Goal: Task Accomplishment & Management: Use online tool/utility

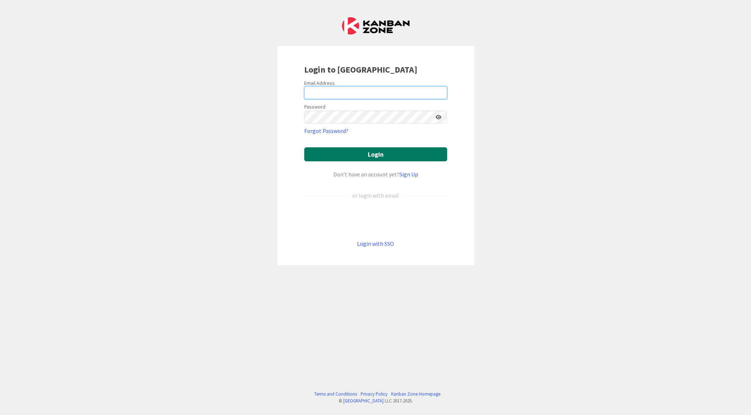
type input "[EMAIL_ADDRESS][DOMAIN_NAME]"
click at [406, 152] on button "Login" at bounding box center [375, 154] width 143 height 14
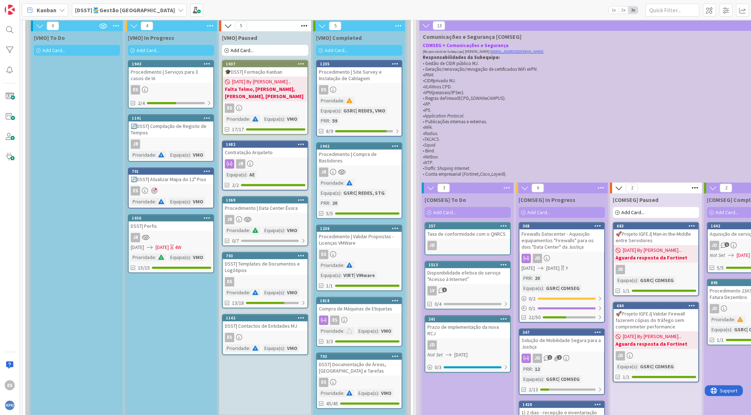
scroll to position [312, 0]
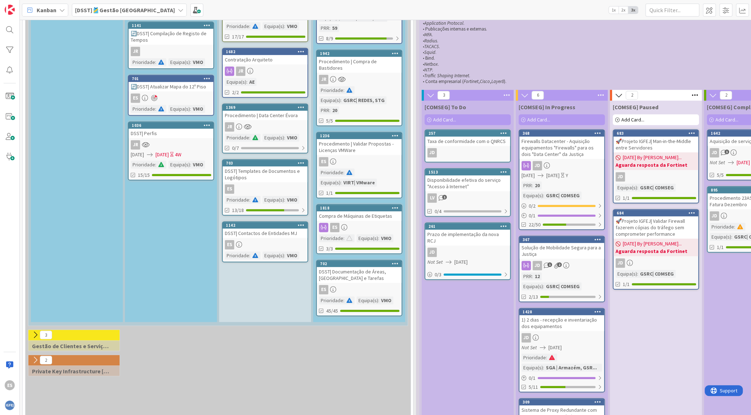
click at [365, 270] on div "DSST| Documentação de Áreas, [GEOGRAPHIC_DATA] e Tarefas" at bounding box center [359, 275] width 85 height 16
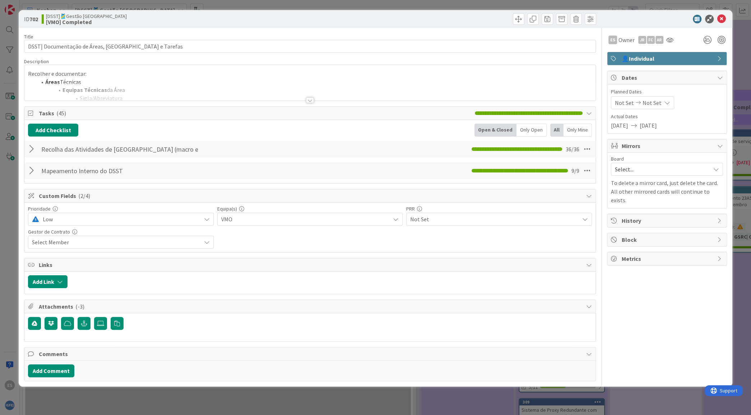
click at [32, 171] on div at bounding box center [32, 170] width 9 height 13
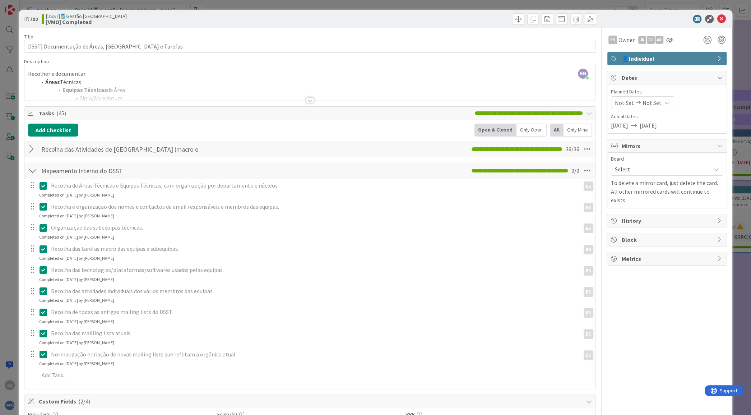
scroll to position [1, 0]
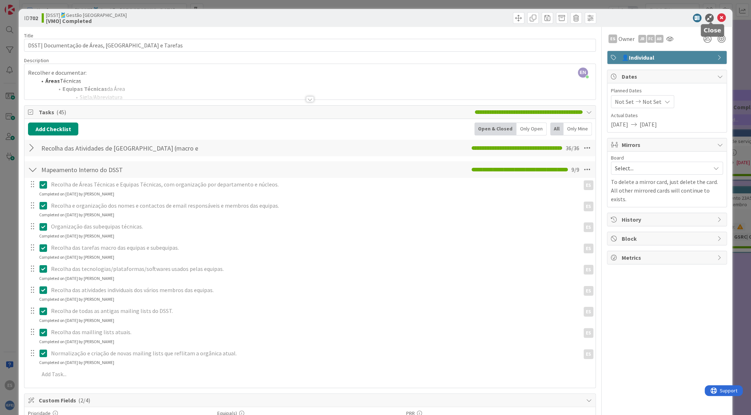
click at [717, 14] on icon at bounding box center [721, 18] width 9 height 9
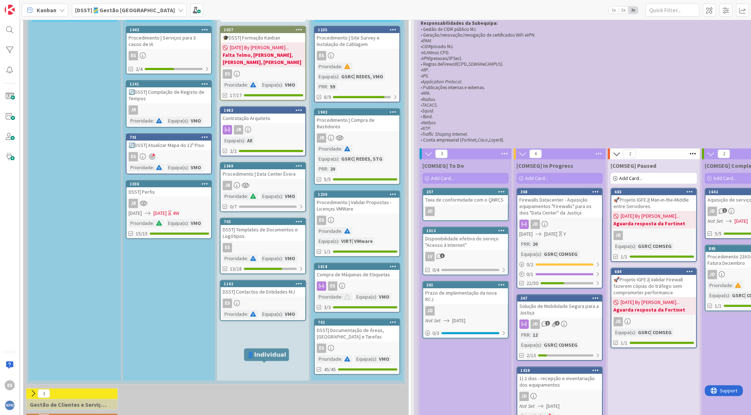
scroll to position [87, 2]
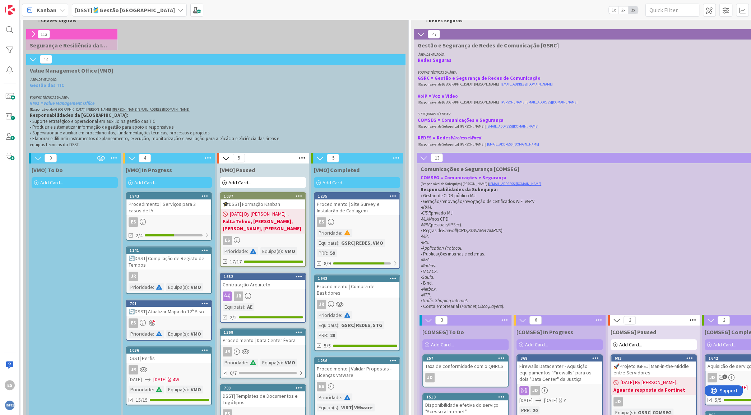
click at [343, 183] on span "Add Card..." at bounding box center [334, 182] width 23 height 6
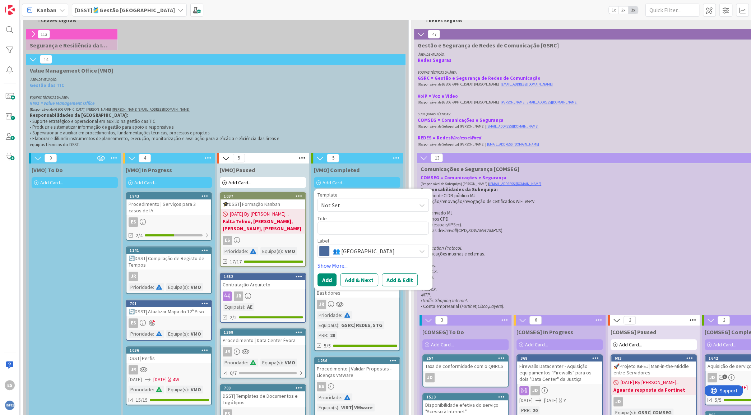
click at [354, 253] on span "👥 [GEOGRAPHIC_DATA]" at bounding box center [373, 251] width 80 height 10
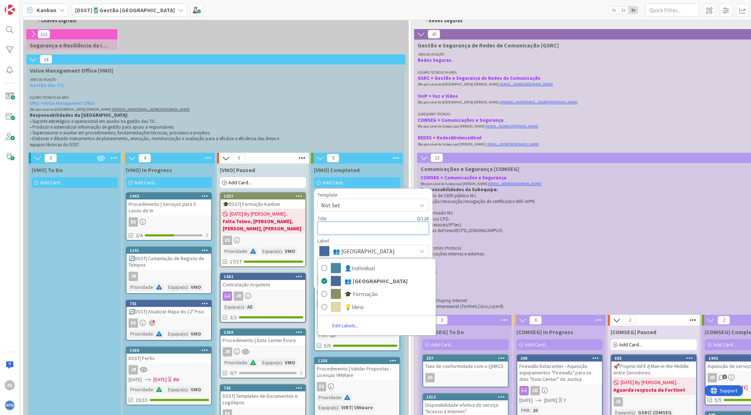
click at [356, 228] on textarea at bounding box center [373, 227] width 111 height 13
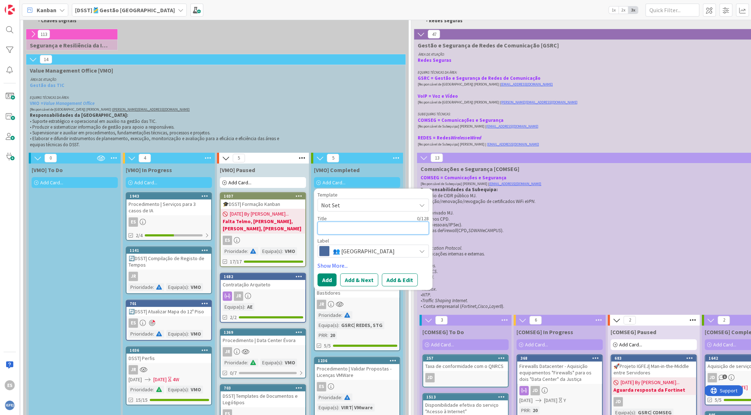
type textarea "x"
type textarea "D"
type textarea "x"
type textarea "DS"
type textarea "x"
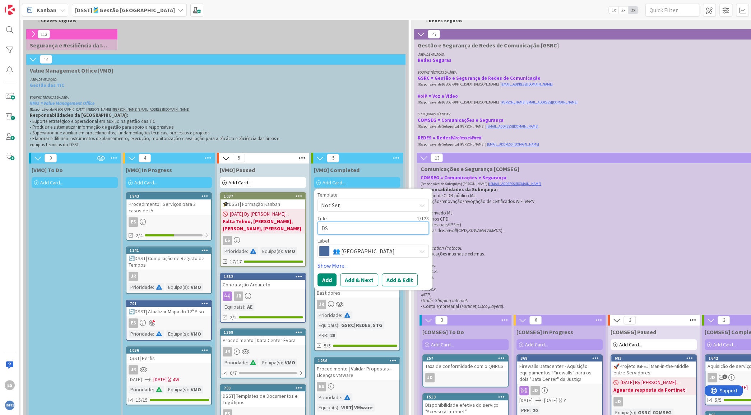
type textarea "DSS"
type textarea "x"
type textarea "DSST"
type textarea "x"
type textarea "DSST|"
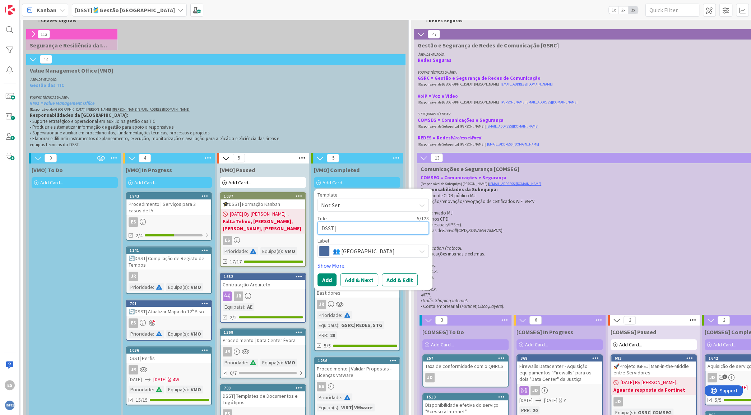
type textarea "x"
type textarea "DSST|"
type textarea "x"
type textarea "DSST| M"
type textarea "x"
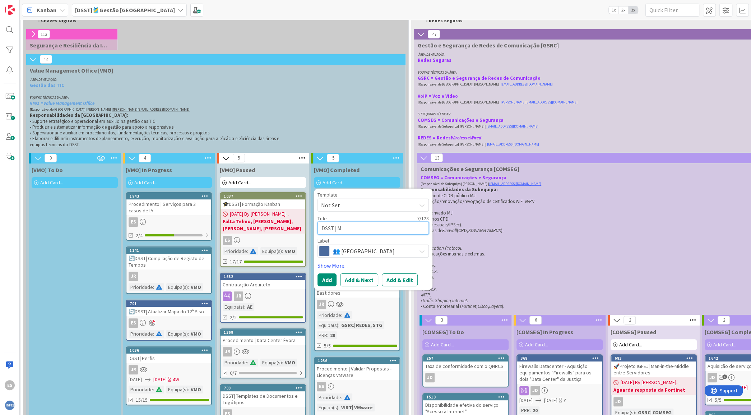
type textarea "DSST| Ma"
type textarea "x"
type textarea "DSST| Mai"
type textarea "x"
type textarea "DSST| Mail"
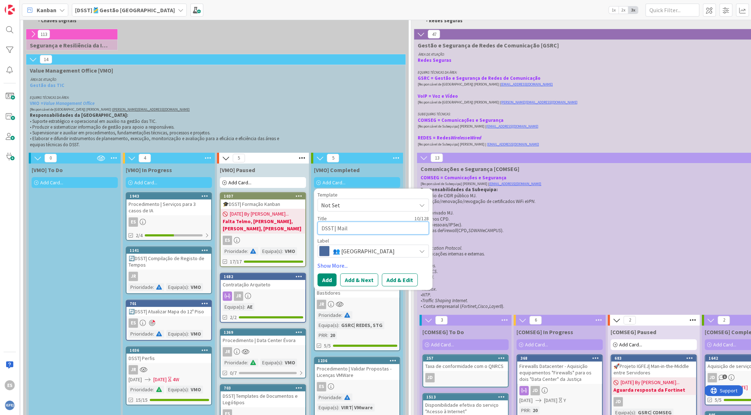
type textarea "x"
type textarea "DSST| Maili"
type textarea "x"
type textarea "DSST| Mailin"
type textarea "x"
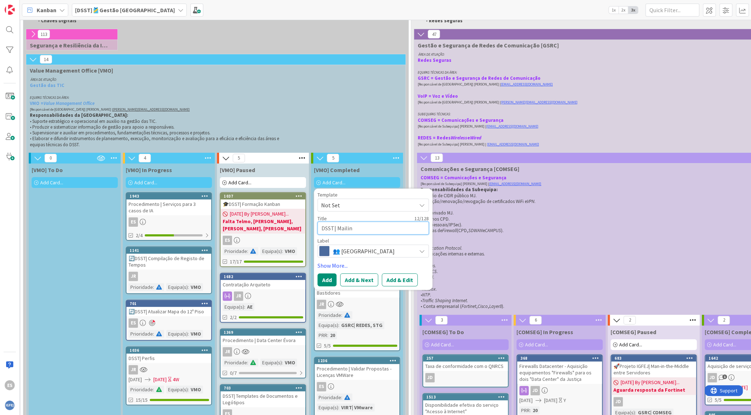
type textarea "DSST| Mailing"
type textarea "x"
type textarea "DSST| Mailing"
type textarea "x"
type textarea "DSST| Mailing L"
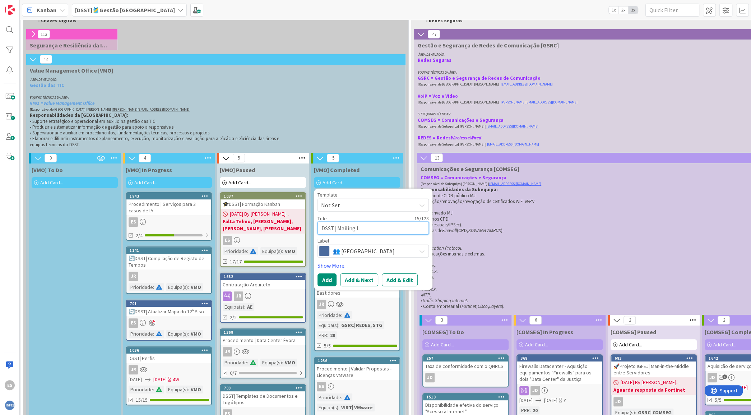
type textarea "x"
type textarea "DSST| Mailing Li"
type textarea "x"
type textarea "DSST| Mailing Lis"
type textarea "x"
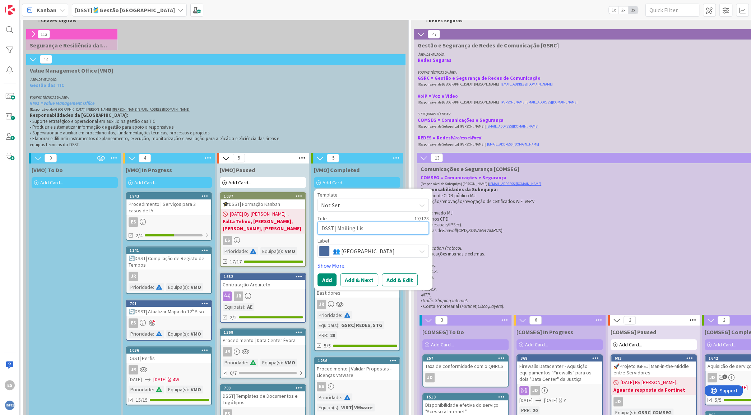
type textarea "DSST| Mailing List"
type textarea "x"
type textarea "DSST| Mailing Lists"
click at [323, 279] on button "Add" at bounding box center [327, 279] width 19 height 13
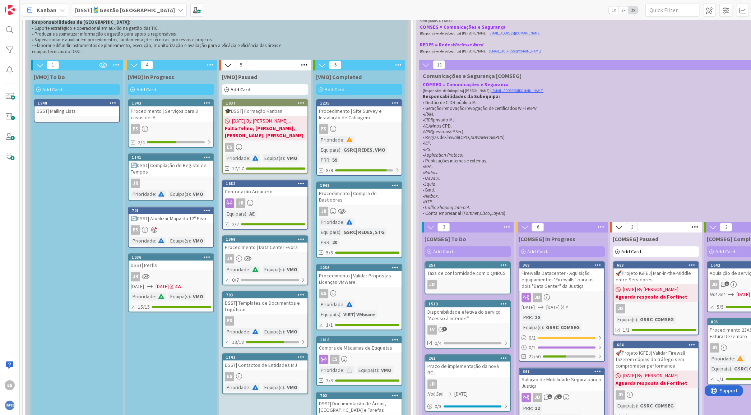
scroll to position [171, 0]
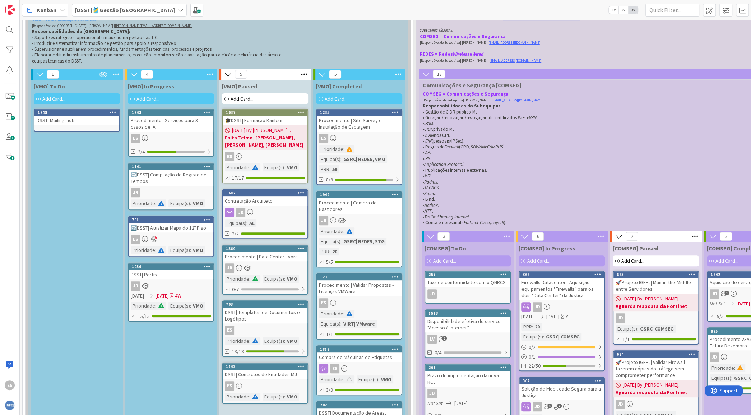
click at [85, 121] on div "DSST| Mailing Lists" at bounding box center [76, 120] width 85 height 9
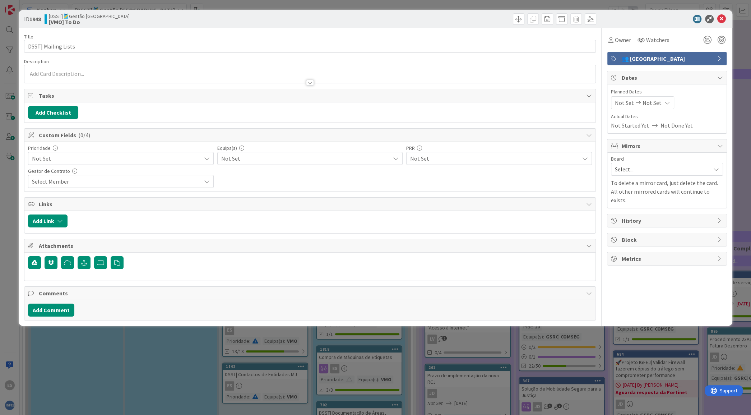
click at [294, 156] on span "Not Set" at bounding box center [305, 158] width 169 height 9
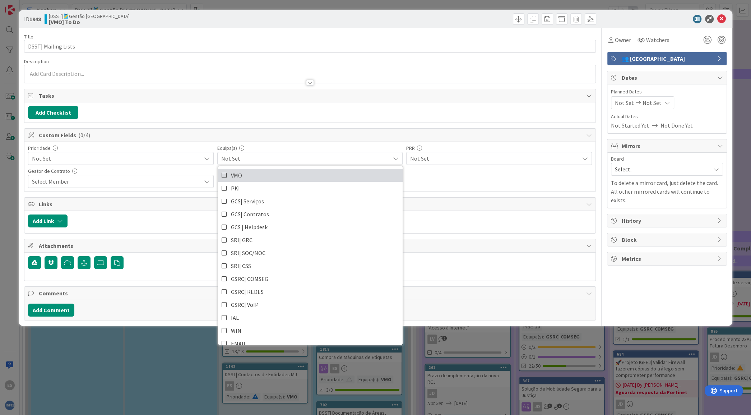
click at [255, 176] on link "VMO" at bounding box center [310, 175] width 185 height 13
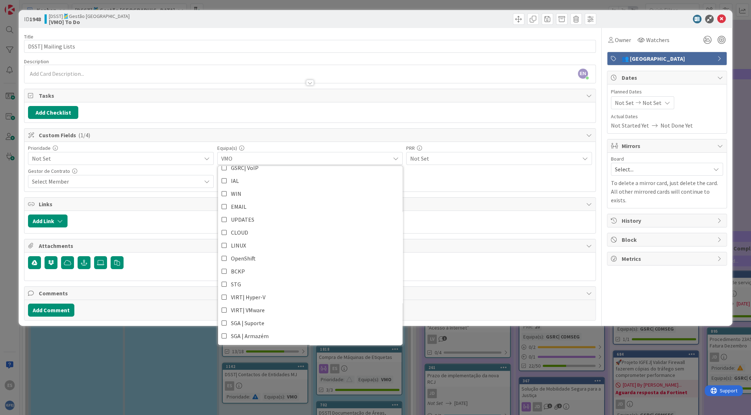
scroll to position [135, 0]
click at [240, 241] on span "LINUX" at bounding box center [238, 246] width 15 height 11
click at [484, 176] on div "Prioridade Not Set Equipa(s) VMO, LINUX VMO PKI GCS| Serviços GCS| Contratos GC…" at bounding box center [310, 167] width 564 height 42
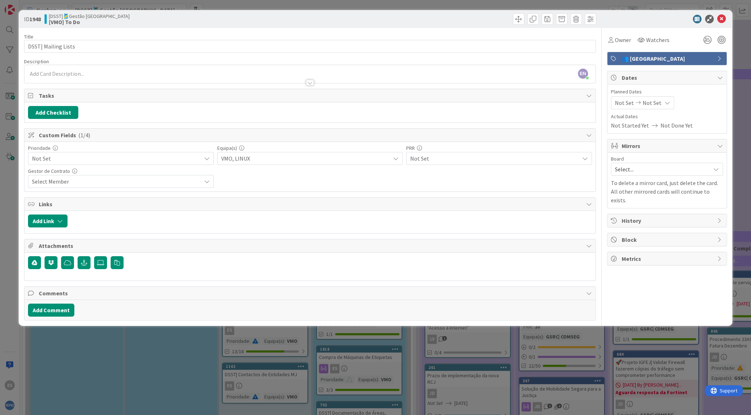
click at [475, 162] on span "Not Set" at bounding box center [494, 158] width 169 height 9
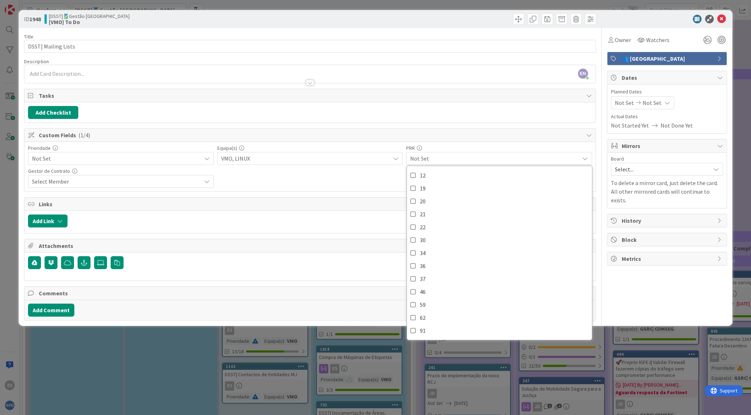
click at [475, 160] on span "Not Set" at bounding box center [494, 158] width 169 height 9
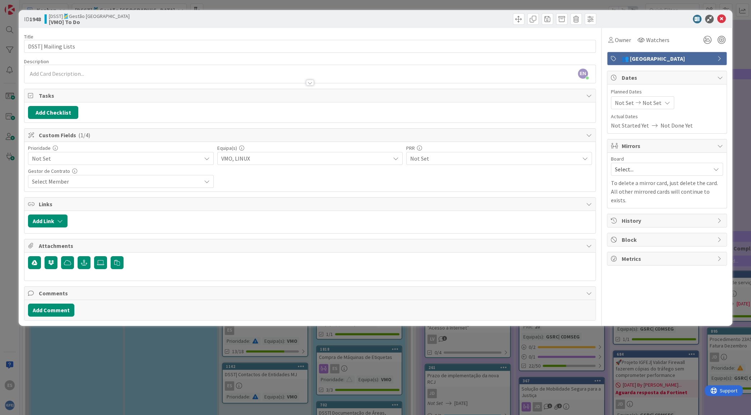
click at [101, 158] on span "Not Set" at bounding box center [114, 158] width 165 height 10
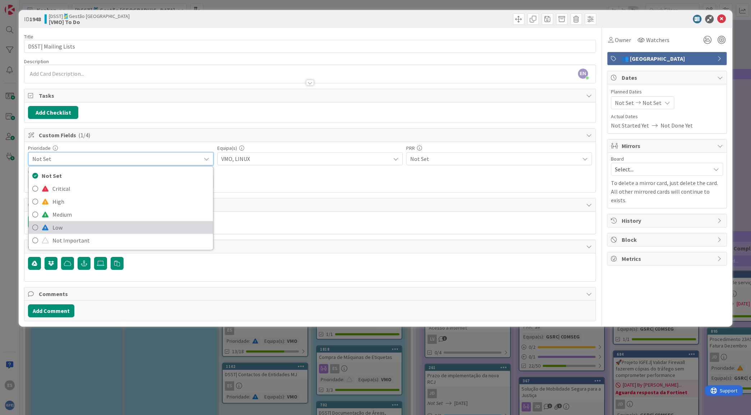
click at [62, 225] on span "Low" at bounding box center [130, 227] width 157 height 11
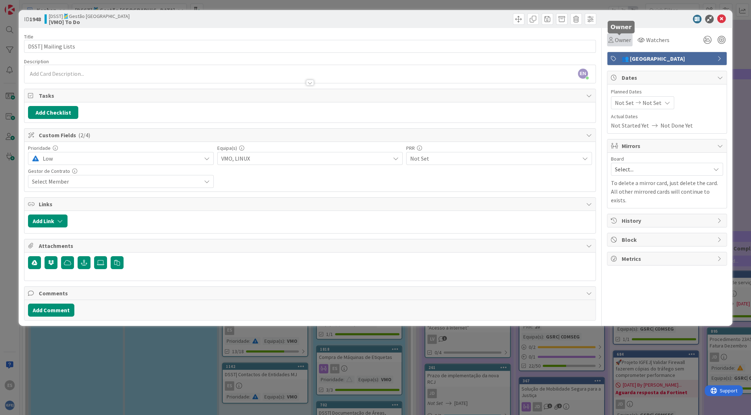
click at [622, 40] on span "Owner" at bounding box center [623, 40] width 16 height 9
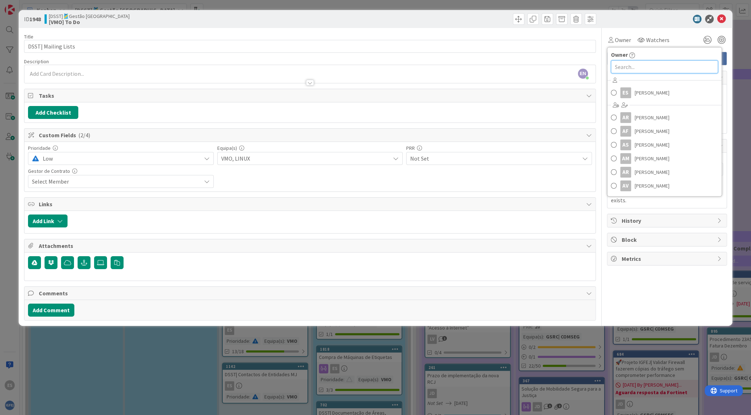
click at [627, 67] on input "text" at bounding box center [664, 66] width 107 height 13
type input "eli"
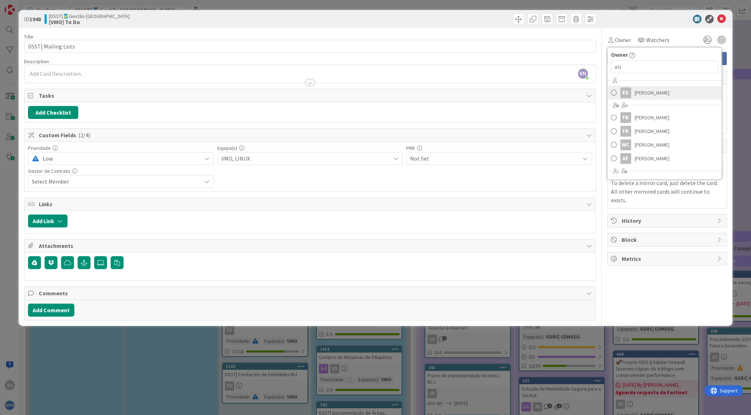
click at [652, 95] on span "[PERSON_NAME]" at bounding box center [652, 92] width 35 height 11
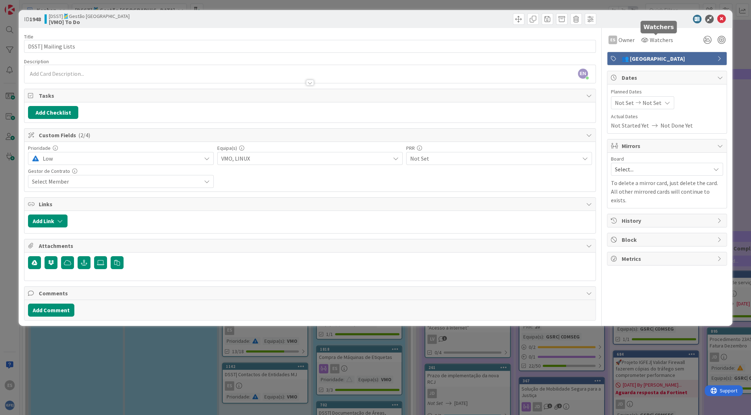
click at [655, 35] on div at bounding box center [656, 34] width 5 height 2
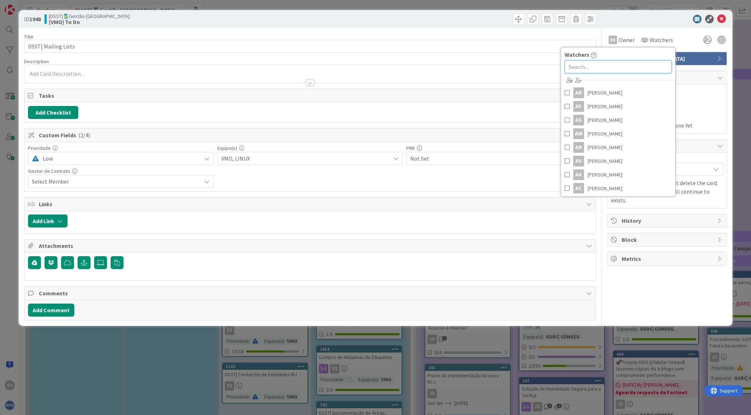
click at [614, 64] on input "text" at bounding box center [618, 66] width 107 height 13
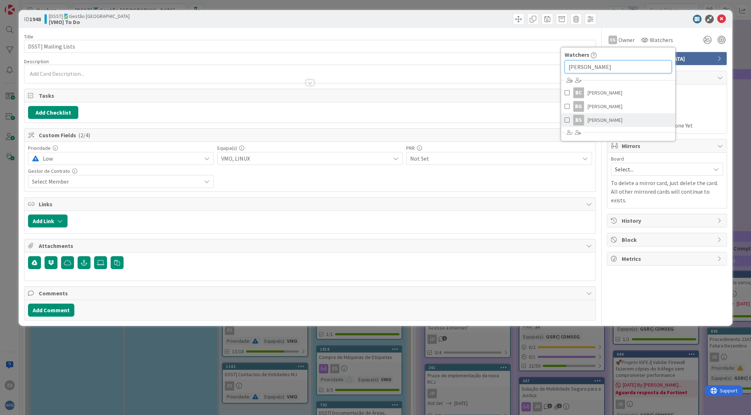
type input "bruno"
click at [600, 123] on span "[PERSON_NAME]" at bounding box center [605, 120] width 35 height 11
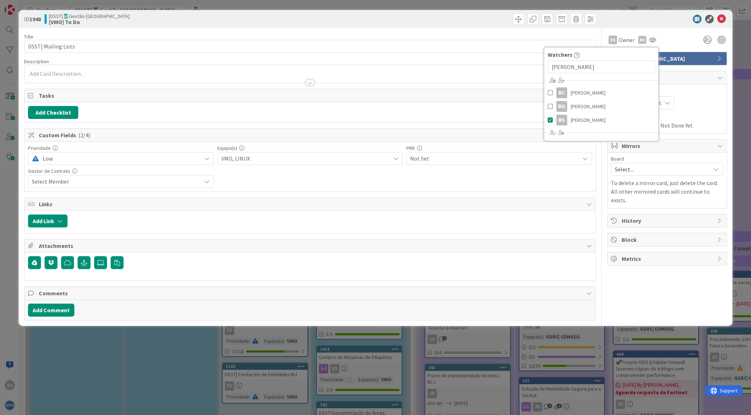
click at [82, 73] on div "EN Eliana Neuza Silva just joined" at bounding box center [309, 74] width 571 height 18
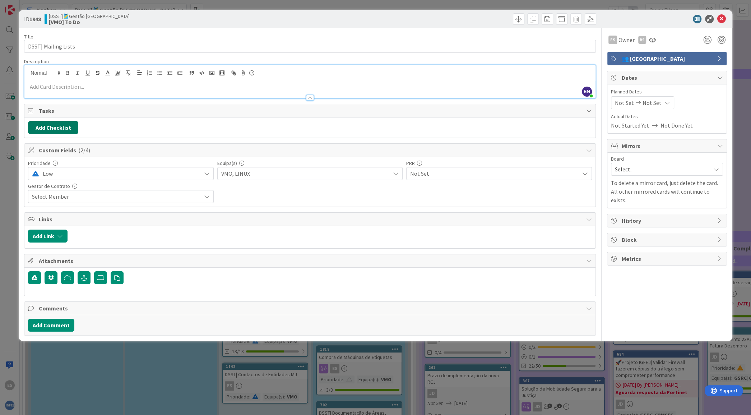
click at [57, 126] on button "Add Checklist" at bounding box center [53, 127] width 50 height 13
click at [37, 233] on button "Add Link" at bounding box center [48, 236] width 40 height 13
click at [77, 281] on span "Current Board" at bounding box center [76, 281] width 80 height 10
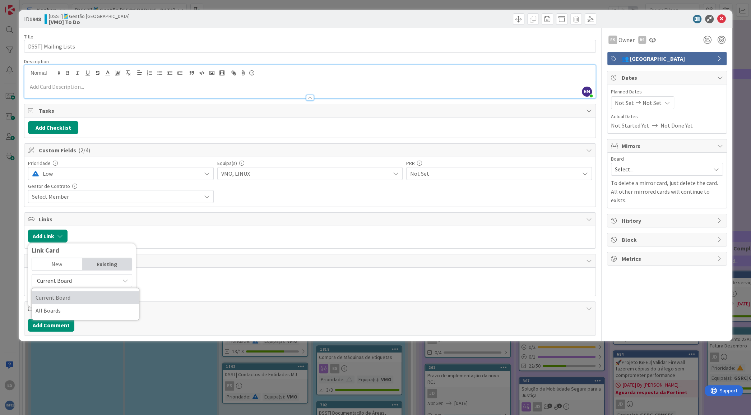
click at [71, 297] on span "Current Board" at bounding box center [86, 297] width 100 height 11
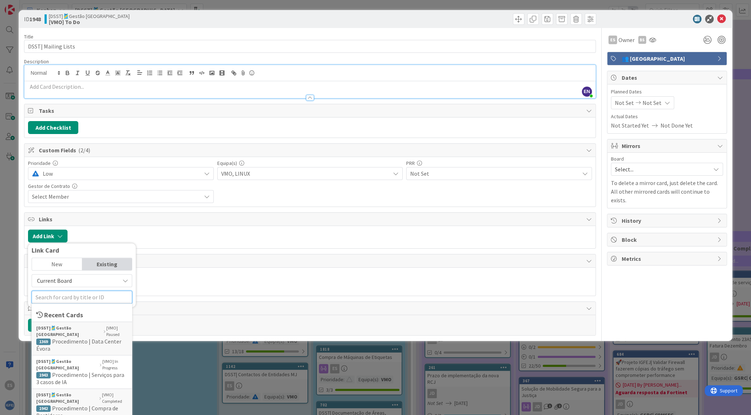
click at [74, 293] on input "text" at bounding box center [82, 297] width 101 height 13
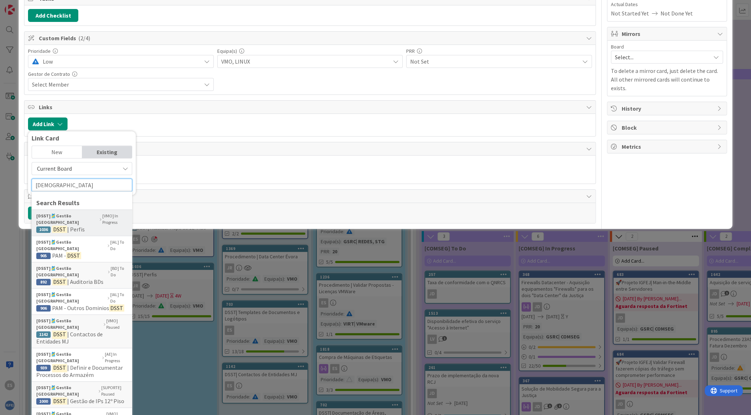
scroll to position [112, 0]
type input "dsst"
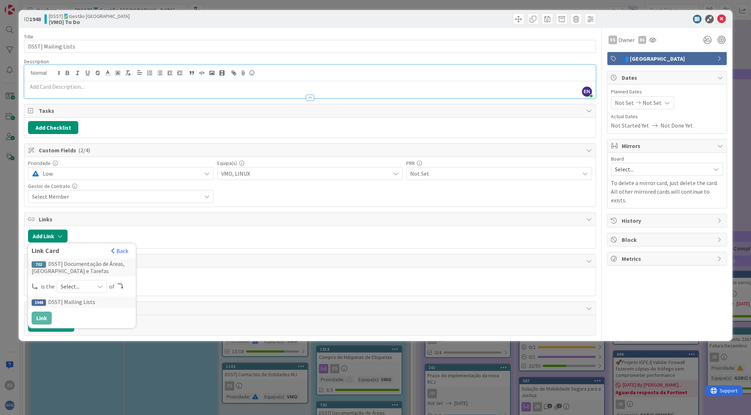
scroll to position [0, 0]
click at [120, 283] on icon at bounding box center [120, 286] width 7 height 6
click at [101, 286] on icon at bounding box center [100, 286] width 6 height 6
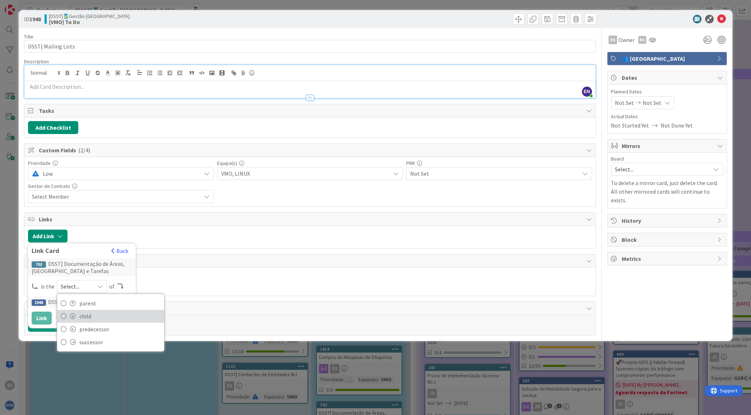
click at [112, 316] on span "child" at bounding box center [119, 316] width 81 height 11
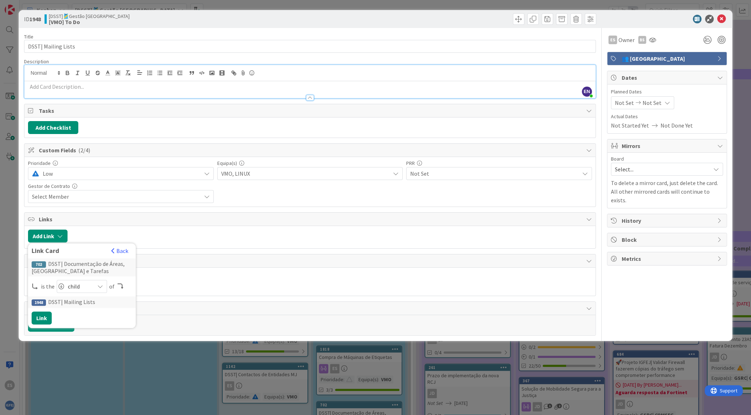
click at [92, 283] on div "child" at bounding box center [82, 286] width 50 height 13
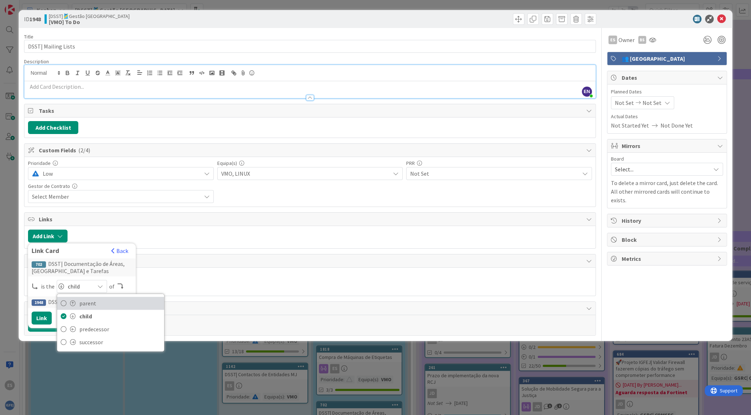
click at [87, 305] on span "parent" at bounding box center [119, 303] width 81 height 11
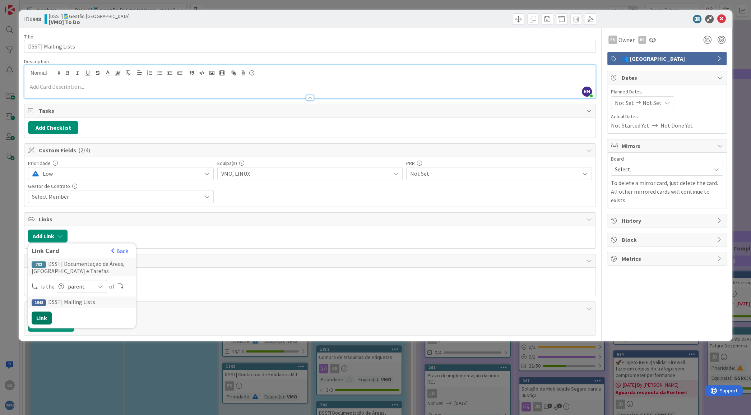
click at [44, 316] on button "Link" at bounding box center [42, 317] width 20 height 13
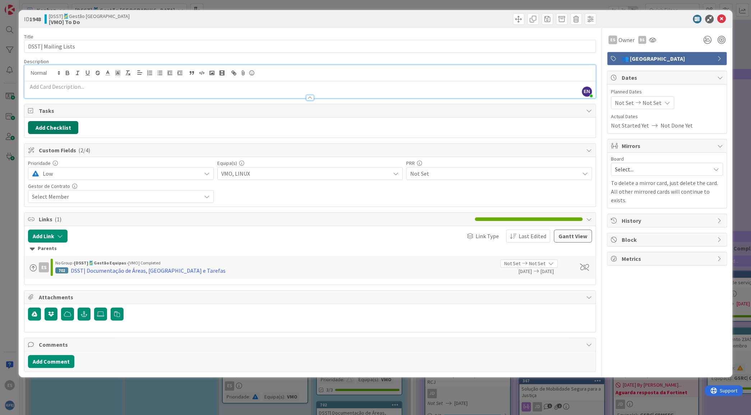
click at [61, 126] on button "Add Checklist" at bounding box center [53, 127] width 50 height 13
type input "Tarefas a completar"
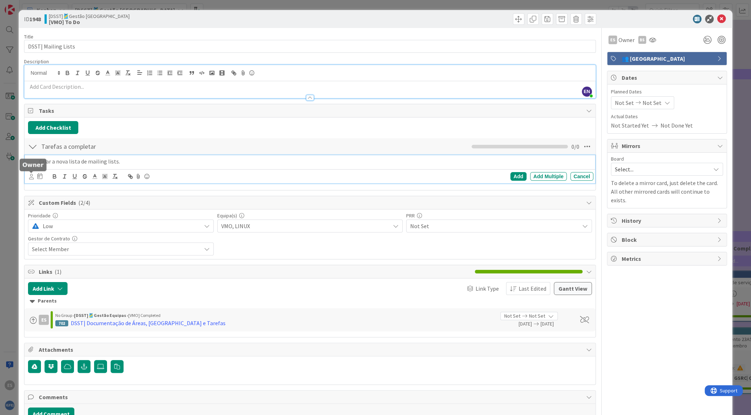
click at [32, 176] on icon at bounding box center [31, 176] width 5 height 5
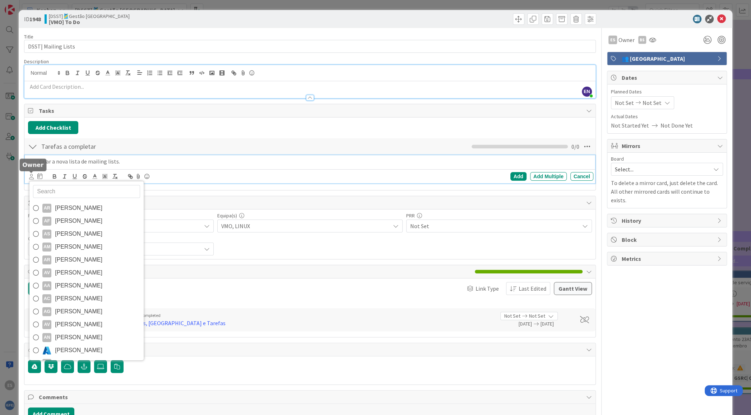
click at [32, 176] on icon at bounding box center [31, 176] width 5 height 5
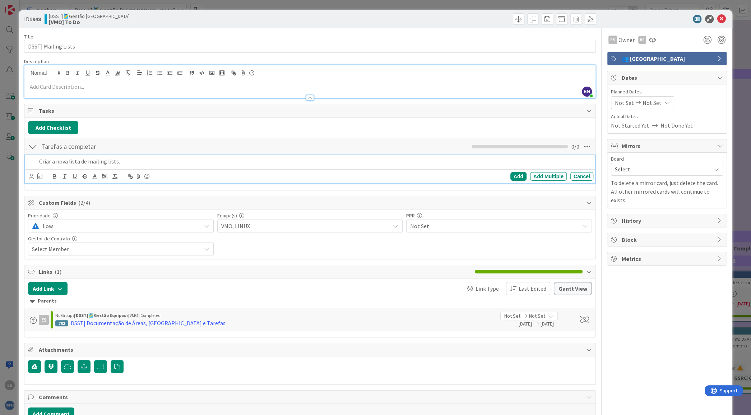
click at [145, 159] on p "Criar a nova lista de mailing lists." at bounding box center [314, 161] width 551 height 8
click at [29, 176] on icon at bounding box center [31, 176] width 5 height 5
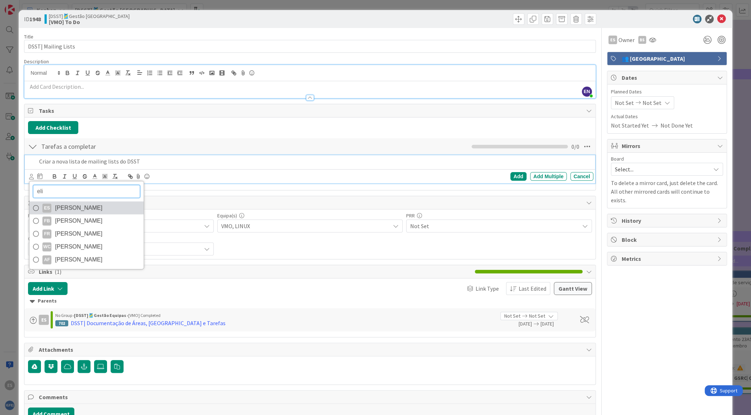
click at [78, 211] on span "[PERSON_NAME]" at bounding box center [78, 208] width 47 height 11
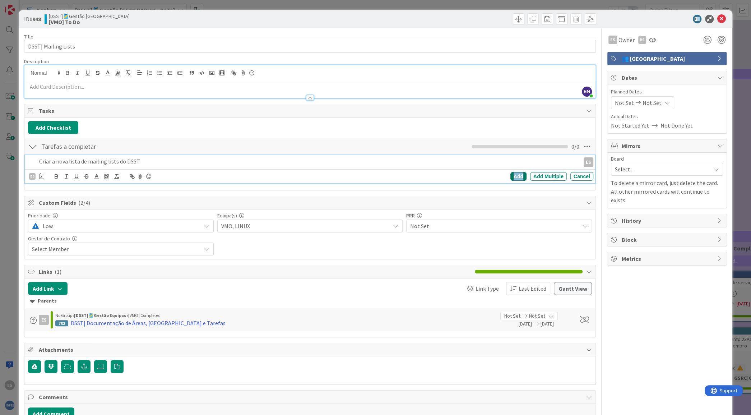
click at [511, 173] on div "Add" at bounding box center [519, 176] width 16 height 9
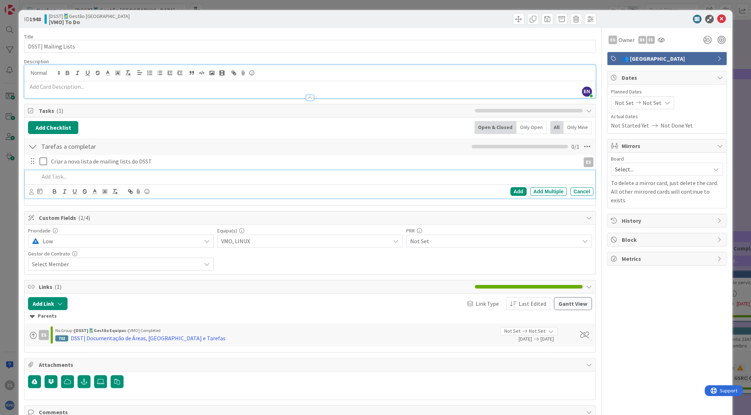
click at [56, 178] on p at bounding box center [314, 176] width 551 height 8
drag, startPoint x: 146, startPoint y: 178, endPoint x: 116, endPoint y: 175, distance: 29.2
click at [116, 175] on p "Criação dos novos endereços de mailing lists e reencaminhamento das antigas par…" at bounding box center [314, 176] width 551 height 8
click at [62, 191] on icon "button" at bounding box center [64, 191] width 6 height 6
click at [36, 176] on div "Criação dos novos endereços de mailing lists e reencaminhamento das antigas par…" at bounding box center [314, 176] width 557 height 13
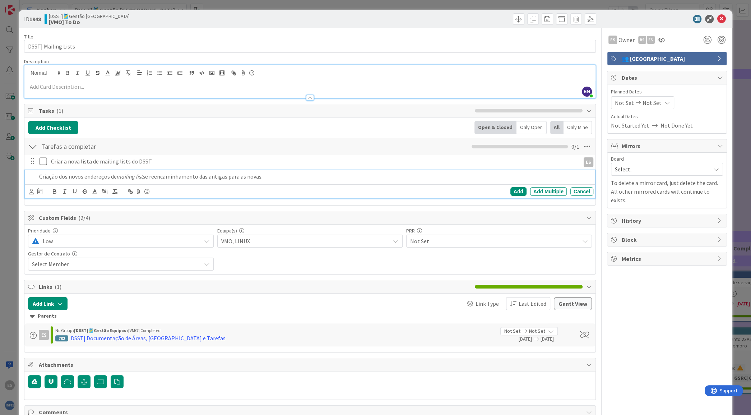
click at [33, 188] on div "eli ES Eliana Neuza Silva FB Felipe Augusto Basilio FR Felipe Renz WC Weliton C…" at bounding box center [31, 192] width 5 height 8
click at [29, 190] on icon at bounding box center [31, 191] width 5 height 5
drag, startPoint x: 52, startPoint y: 206, endPoint x: 0, endPoint y: 205, distance: 52.5
click at [0, 205] on div "ID 1948 [DSST]🎽Gestão Equipas [VMO] To Do Title 19 / 128 DSST| Mailing Lists De…" at bounding box center [375, 207] width 751 height 415
click at [68, 247] on span "[PERSON_NAME]" at bounding box center [78, 249] width 47 height 11
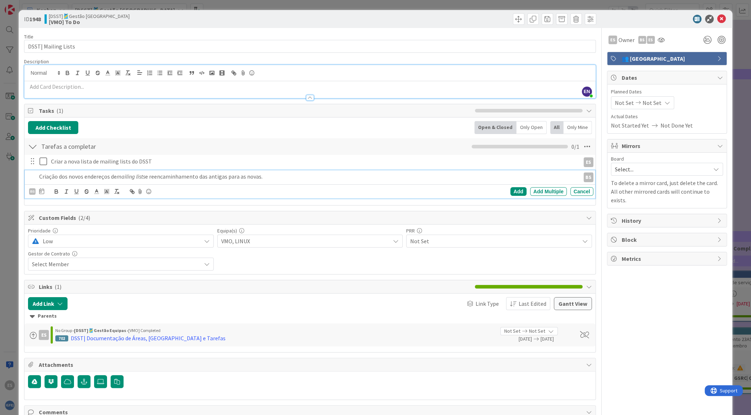
click at [136, 176] on em "mailing lists" at bounding box center [131, 176] width 28 height 7
click at [511, 192] on div "Add" at bounding box center [519, 191] width 16 height 9
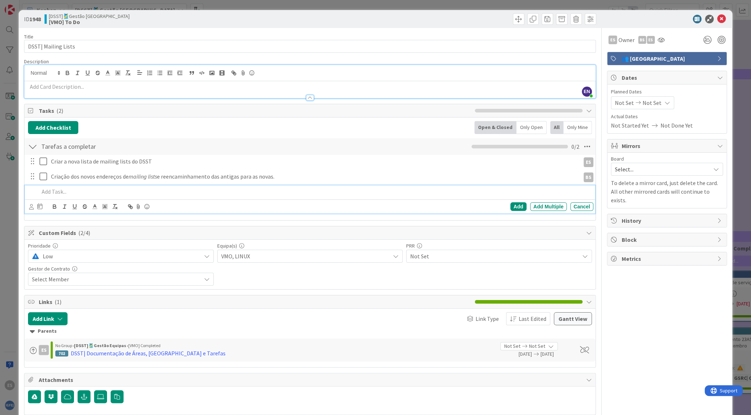
click at [62, 190] on p at bounding box center [314, 192] width 551 height 8
drag, startPoint x: 259, startPoint y: 194, endPoint x: 230, endPoint y: 192, distance: 29.1
click at [230, 192] on p "Automatizar este processo de criação, reencaminhamento e descontinuação de mail…" at bounding box center [314, 192] width 551 height 8
click at [65, 205] on line "button" at bounding box center [64, 207] width 1 height 4
drag, startPoint x: 267, startPoint y: 191, endPoint x: 288, endPoint y: 192, distance: 21.6
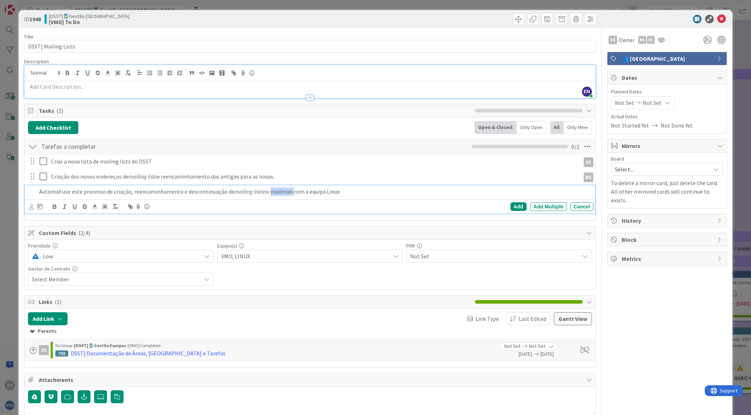
click at [288, 192] on p "Automatizar este processo de criação, reencaminhamento e descontinuação de mail…" at bounding box center [314, 192] width 551 height 8
click at [63, 209] on icon "button" at bounding box center [64, 206] width 6 height 6
click at [32, 190] on div at bounding box center [32, 191] width 9 height 13
click at [29, 204] on icon at bounding box center [31, 206] width 5 height 5
click at [37, 237] on icon at bounding box center [36, 238] width 6 height 11
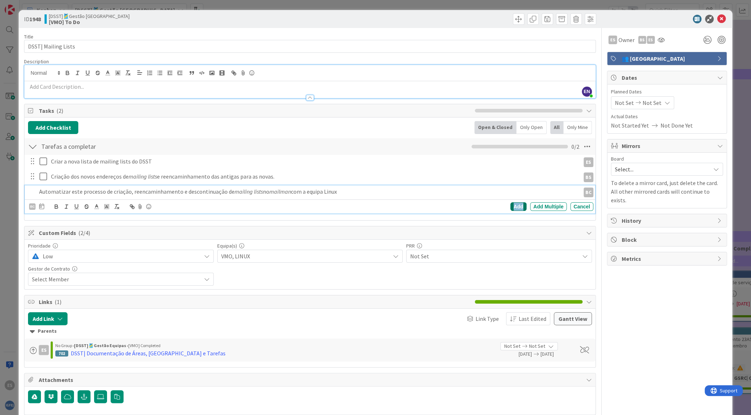
click at [511, 206] on div "Add" at bounding box center [519, 206] width 16 height 9
click at [111, 91] on div at bounding box center [309, 95] width 571 height 8
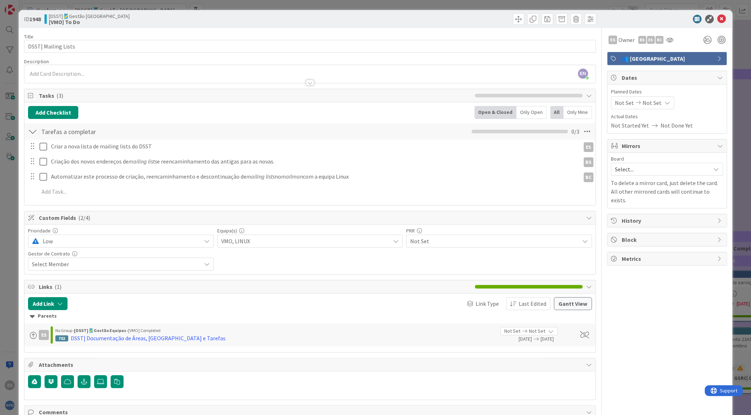
click at [92, 72] on p at bounding box center [310, 74] width 564 height 8
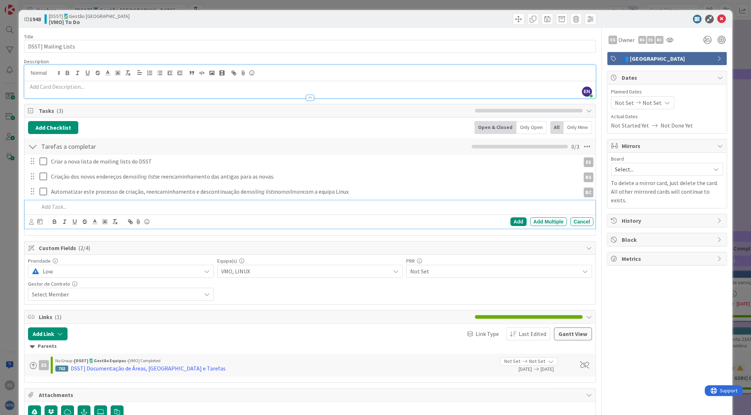
click at [51, 204] on p at bounding box center [314, 207] width 551 height 8
drag, startPoint x: 157, startPoint y: 207, endPoint x: 131, endPoint y: 207, distance: 26.2
click at [131, 207] on p "Enviar email de divulgação das novas mailing lists." at bounding box center [314, 207] width 551 height 8
click at [64, 222] on line "button" at bounding box center [64, 222] width 1 height 4
click at [28, 221] on div "bru BC Bruno Costa BG Bruno Gonçalves BS Bruno Silva Add Add Multiple Cancel" at bounding box center [310, 221] width 570 height 14
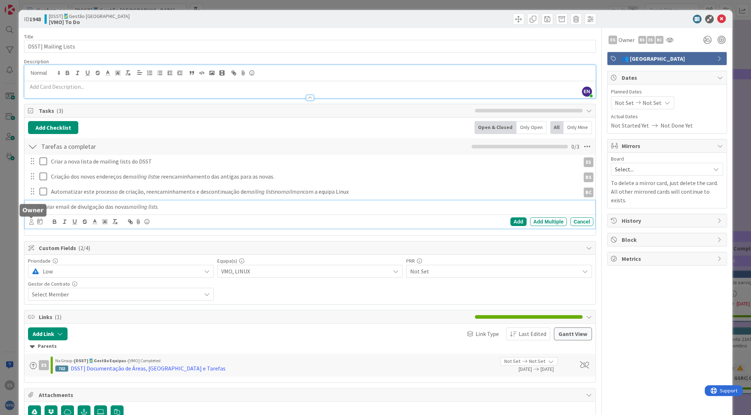
click at [29, 221] on icon at bounding box center [31, 221] width 5 height 5
drag, startPoint x: 65, startPoint y: 236, endPoint x: 0, endPoint y: 233, distance: 65.1
click at [0, 233] on div "ID 1948 [DSST]🎽Gestão Equipas [VMO] To Do Title 19 / 128 DSST| Mailing Lists De…" at bounding box center [375, 207] width 751 height 415
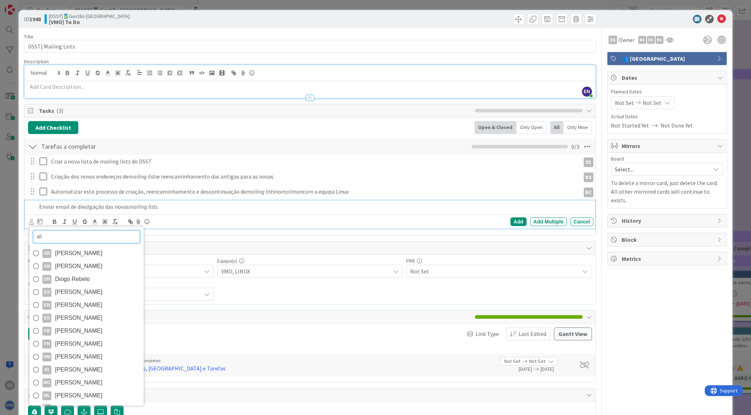
type input "eli"
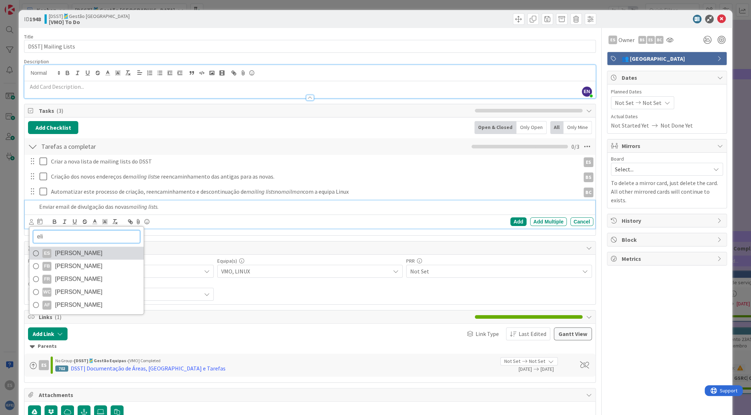
click at [79, 254] on span "[PERSON_NAME]" at bounding box center [78, 253] width 47 height 11
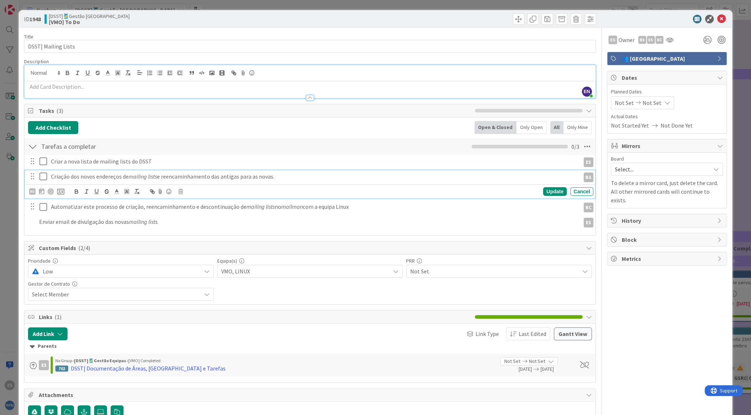
click at [82, 180] on p "Criação dos novos endereços de mailing lists e reencaminhamento das antigas par…" at bounding box center [314, 176] width 526 height 8
click at [41, 191] on icon at bounding box center [41, 191] width 5 height 6
click at [142, 216] on div "Move forward to switch to the next month." at bounding box center [138, 213] width 14 height 12
click at [66, 237] on td "1" at bounding box center [68, 238] width 14 height 14
type input "[DATE]"
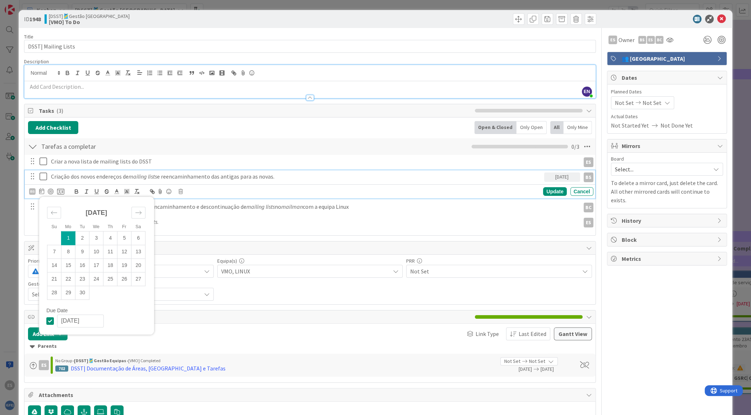
click at [285, 183] on div "Criação dos novos endereços de mailing lists e reencaminhamento das antigas par…" at bounding box center [310, 184] width 570 height 28
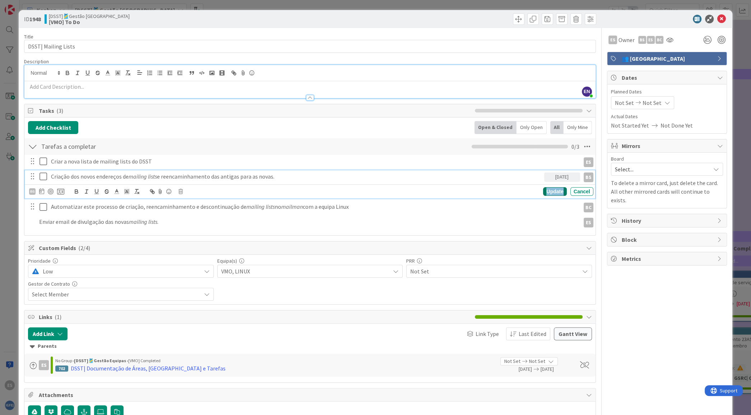
click at [545, 190] on div "Update" at bounding box center [554, 191] width 23 height 9
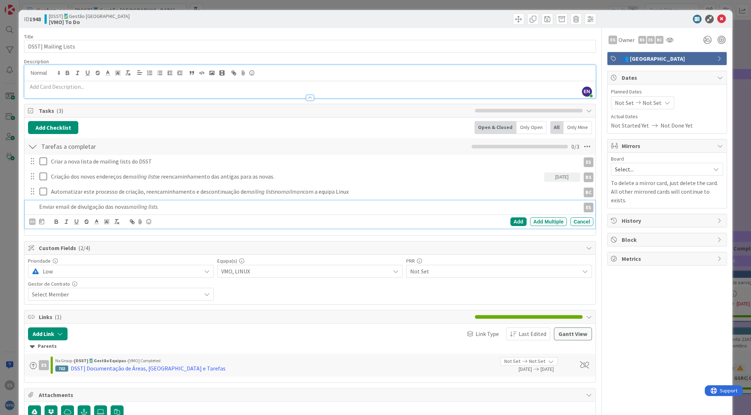
click at [114, 206] on p "Enviar email de divulgação das novas mailing lists ." at bounding box center [308, 207] width 538 height 8
click at [39, 221] on icon at bounding box center [41, 221] width 5 height 6
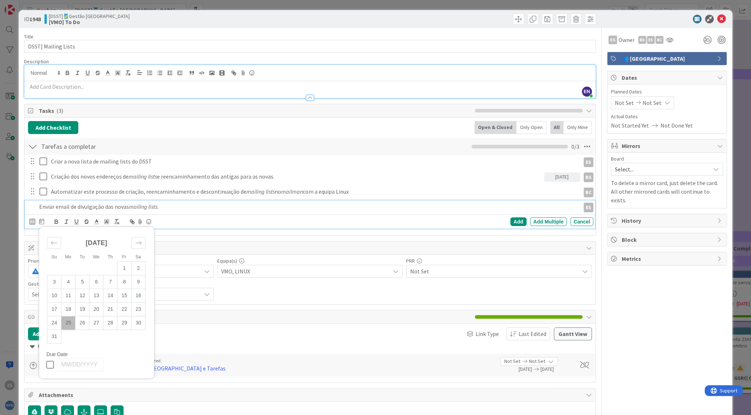
click at [139, 249] on div "August 2025" at bounding box center [96, 246] width 98 height 31
click at [138, 240] on icon "Move forward to switch to the next month." at bounding box center [138, 243] width 7 height 7
click at [70, 267] on td "1" at bounding box center [68, 269] width 14 height 14
click at [511, 221] on div "Add" at bounding box center [519, 221] width 16 height 9
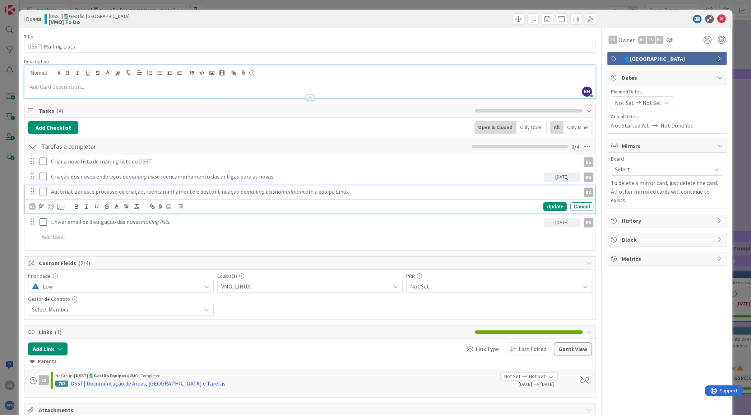
click at [358, 193] on p "Automatizar este processo de criação, reencaminhamento e descontinuação de mail…" at bounding box center [314, 192] width 526 height 8
click at [41, 207] on icon at bounding box center [41, 206] width 5 height 6
click at [139, 228] on icon "Move forward to switch to the next month." at bounding box center [138, 228] width 7 height 7
click at [87, 303] on td "30" at bounding box center [82, 308] width 14 height 14
type input "[DATE]"
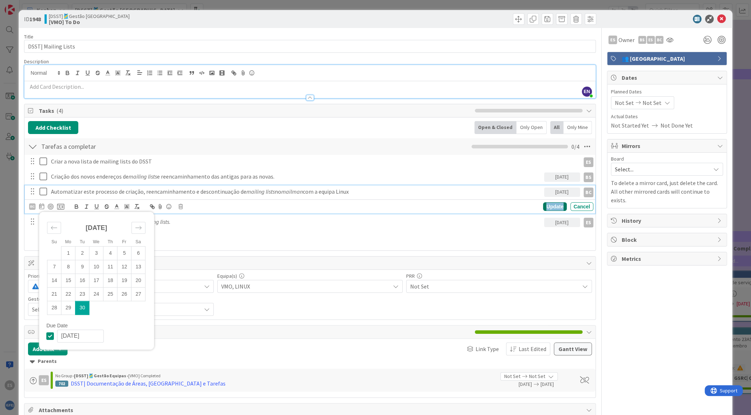
click at [551, 205] on div "Update" at bounding box center [554, 206] width 23 height 9
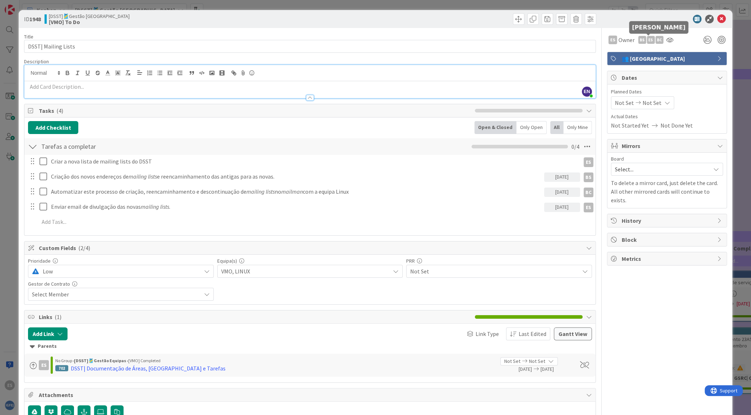
click at [656, 40] on div "BC" at bounding box center [660, 40] width 8 height 8
click at [631, 50] on link "Remove" at bounding box center [634, 53] width 57 height 11
click at [30, 191] on div at bounding box center [32, 191] width 9 height 11
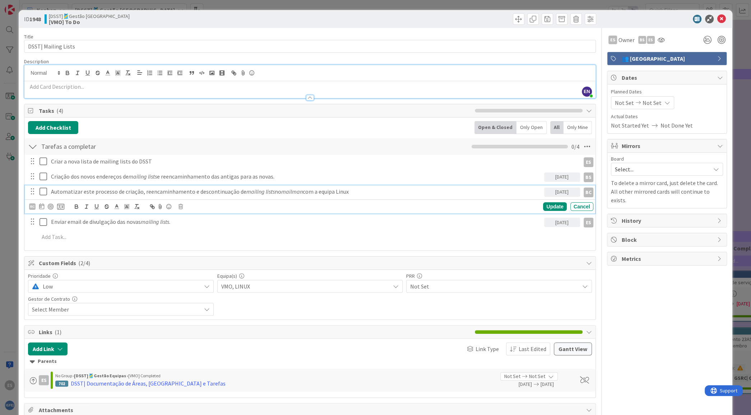
click at [60, 193] on p "Automatizar este processo de criação, reencaminhamento e descontinuação de mail…" at bounding box center [296, 192] width 490 height 8
click at [34, 207] on div "BC" at bounding box center [32, 206] width 6 height 6
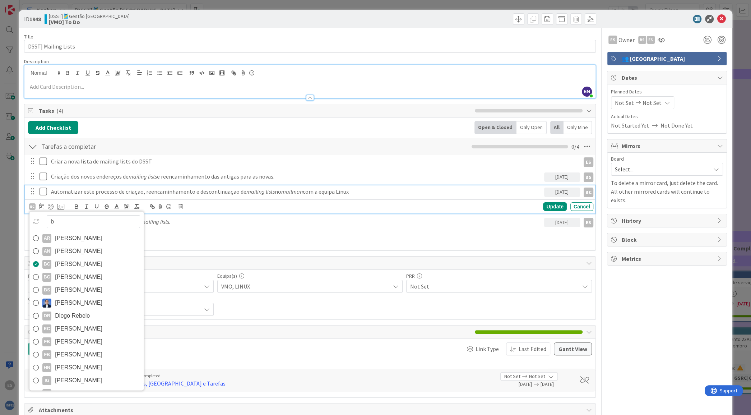
type input "br"
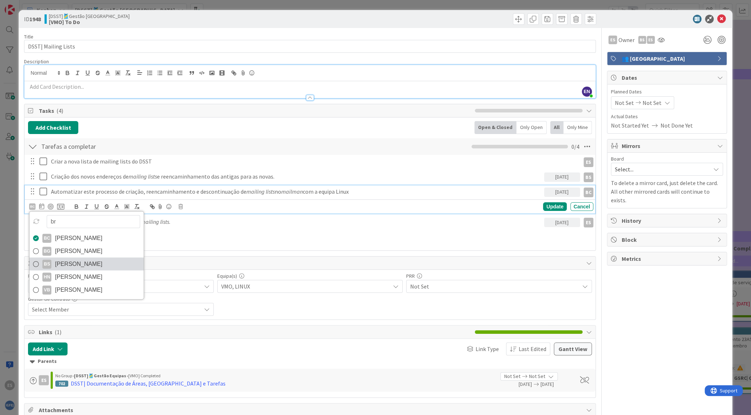
click at [64, 262] on span "[PERSON_NAME]" at bounding box center [78, 264] width 47 height 11
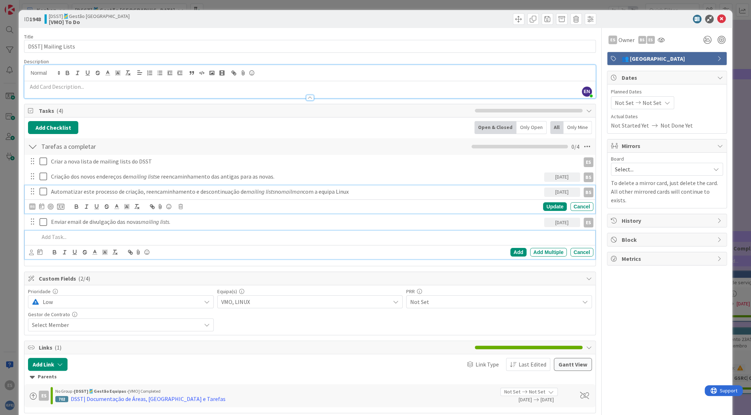
click at [482, 239] on p at bounding box center [314, 237] width 551 height 8
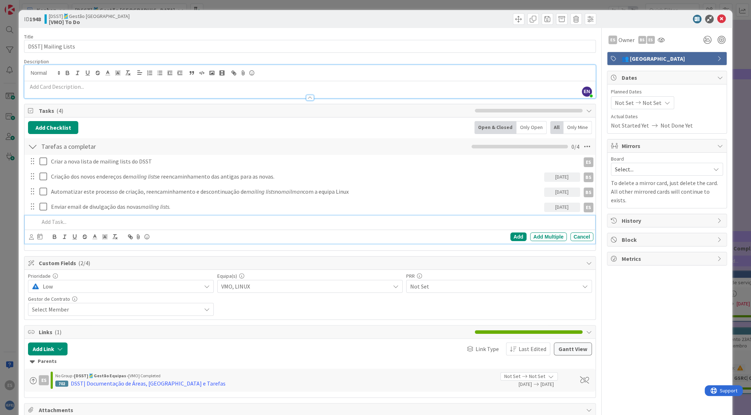
click at [469, 198] on div "Criar a nova lista de mailing lists do DSST ES ES Update Cancel Criação dos nov…" at bounding box center [310, 201] width 564 height 92
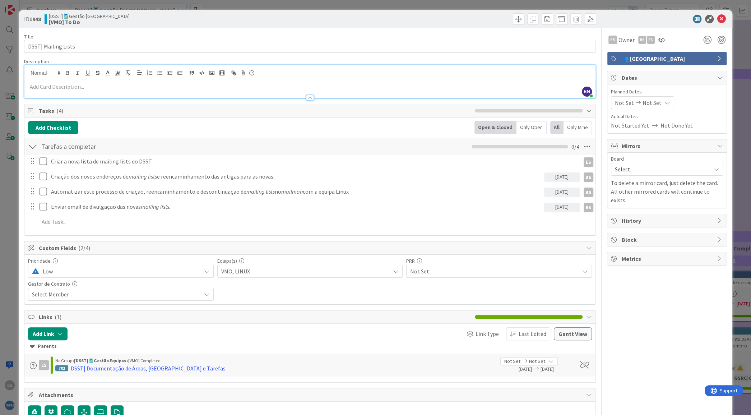
click at [110, 88] on p at bounding box center [310, 87] width 564 height 8
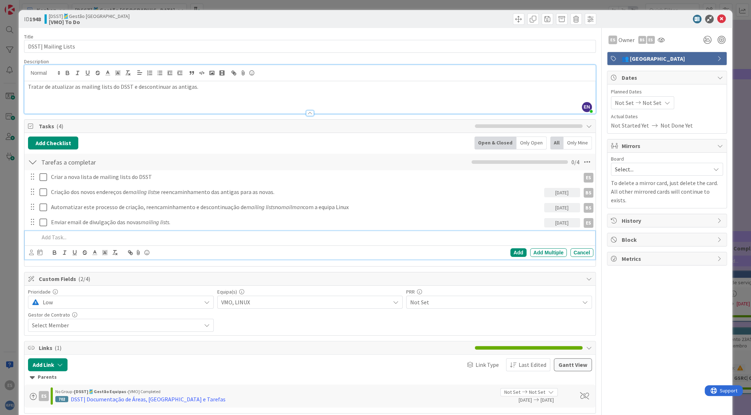
click at [62, 239] on p at bounding box center [314, 237] width 551 height 8
click at [39, 236] on p "Descontinuar" at bounding box center [314, 237] width 551 height 8
click at [105, 238] on p "Descontinuar" at bounding box center [314, 237] width 551 height 8
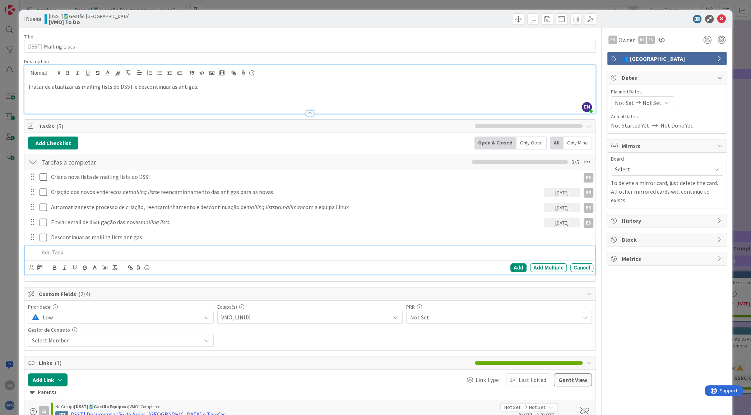
click at [66, 250] on p at bounding box center [314, 252] width 551 height 8
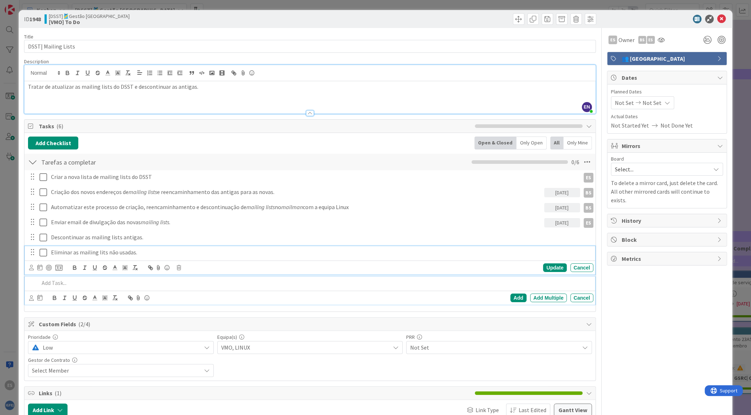
click at [96, 254] on p "Eliminar as mailing lits não usadas." at bounding box center [321, 252] width 540 height 8
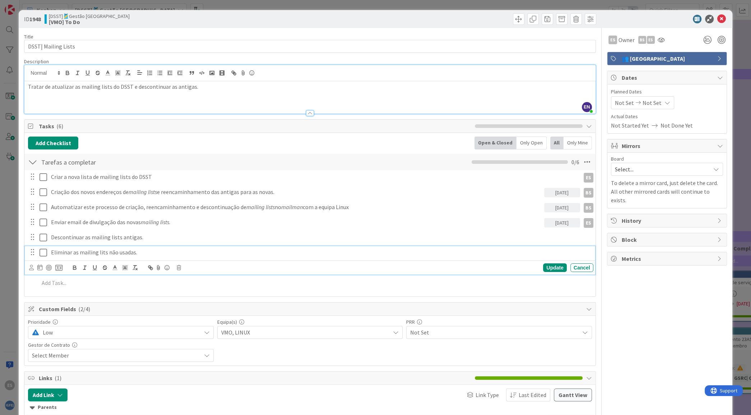
click at [103, 253] on p "Eliminar as mailing lits não usadas." at bounding box center [321, 252] width 540 height 8
drag, startPoint x: 107, startPoint y: 251, endPoint x: 80, endPoint y: 251, distance: 27.7
click at [80, 251] on p "Eliminar as mailing lists não usadas." at bounding box center [321, 252] width 540 height 8
click at [84, 266] on icon "button" at bounding box center [85, 267] width 6 height 6
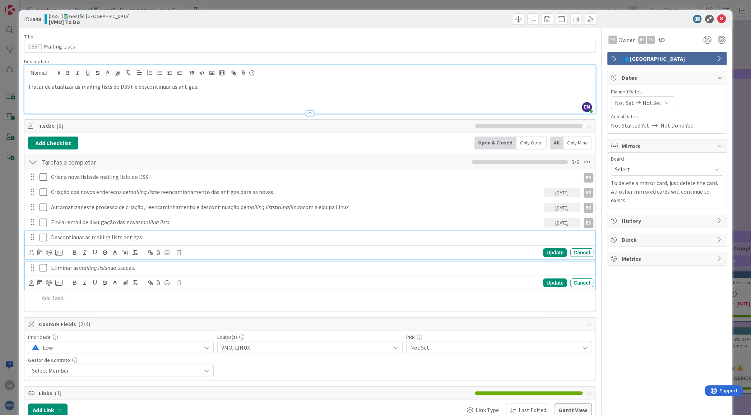
click at [70, 234] on p "Descontinuar as mailing lists antigas." at bounding box center [321, 237] width 540 height 8
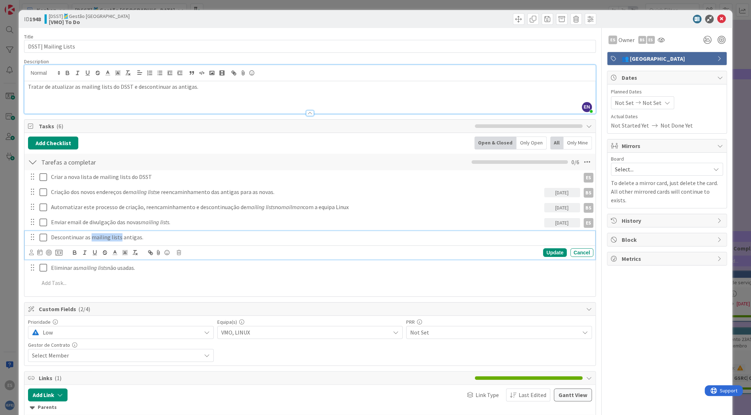
drag, startPoint x: 91, startPoint y: 237, endPoint x: 119, endPoint y: 239, distance: 28.1
click at [119, 239] on p "Descontinuar as mailing lists antigas." at bounding box center [321, 237] width 540 height 8
click at [84, 252] on line "button" at bounding box center [84, 253] width 1 height 4
click at [216, 214] on div "Criar a nova lista de mailing lists do DSST ES ES Update Cancel Criação dos nov…" at bounding box center [310, 231] width 564 height 122
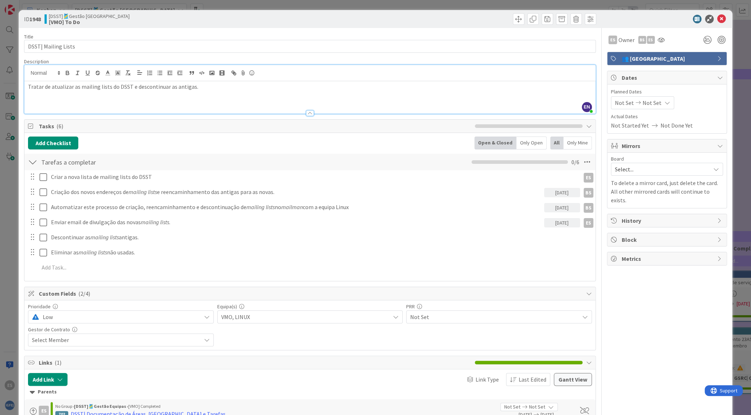
click at [627, 169] on span "Select..." at bounding box center [661, 169] width 92 height 10
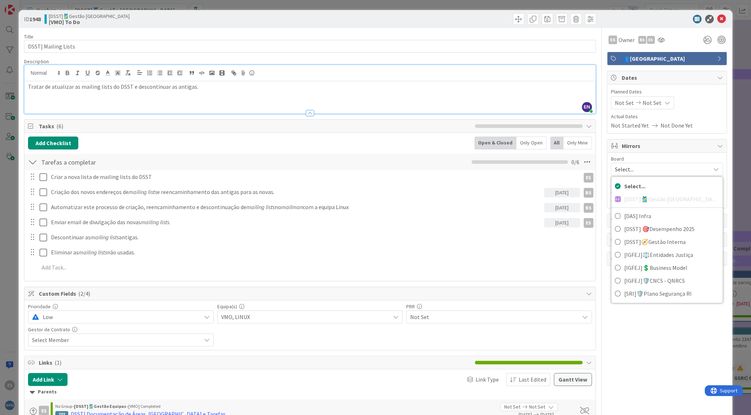
click at [636, 198] on div "Select... [DSST]🎽Gestão Equipas [DAS] Infra [DSST] 🎯Desempenho 2025 [DSST]🧭Gest…" at bounding box center [667, 239] width 112 height 127
click at [717, 18] on icon at bounding box center [721, 19] width 9 height 9
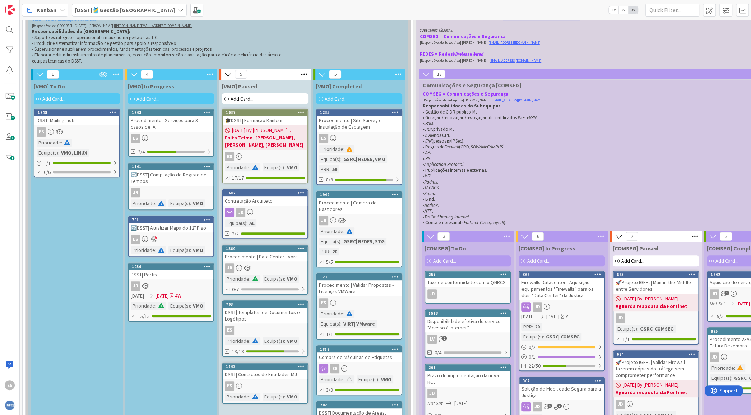
click at [75, 120] on div "DSST| Mailing Lists" at bounding box center [76, 120] width 85 height 9
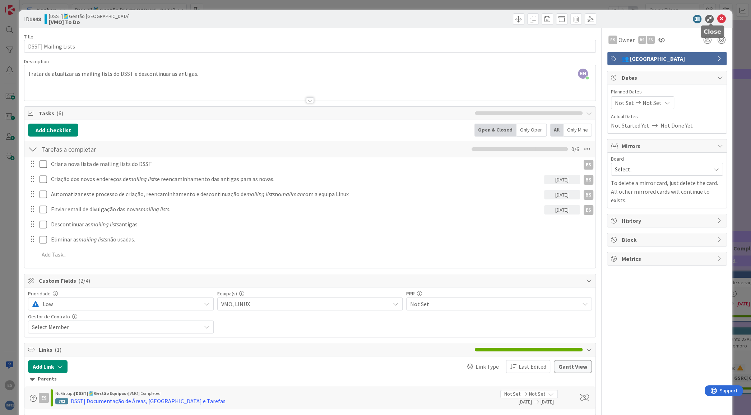
click at [717, 18] on icon at bounding box center [721, 19] width 9 height 9
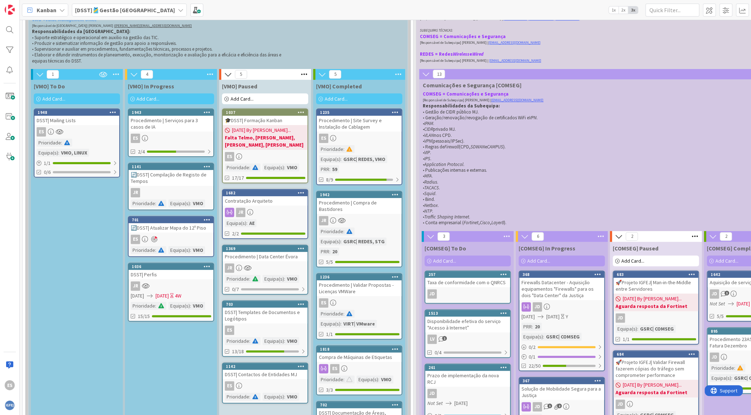
click at [103, 130] on div "ES" at bounding box center [76, 131] width 85 height 9
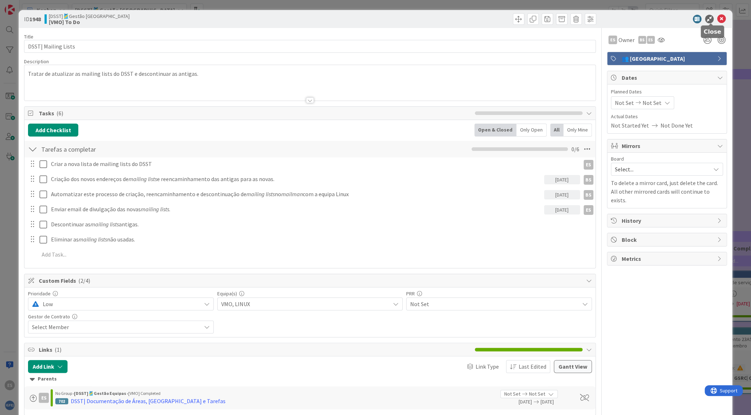
click at [717, 19] on icon at bounding box center [721, 19] width 9 height 9
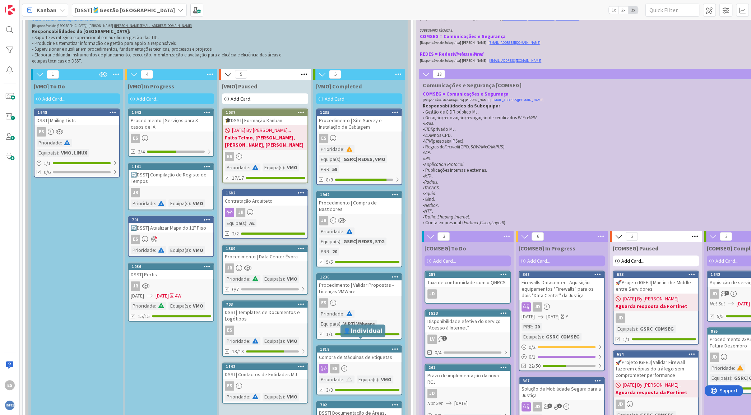
click at [373, 346] on div "1818" at bounding box center [359, 349] width 85 height 6
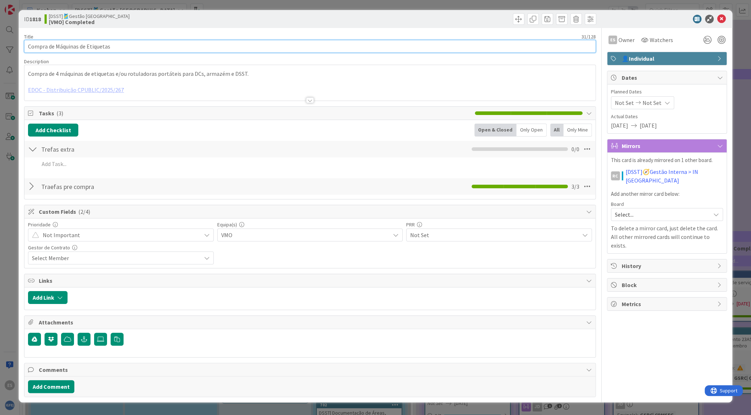
drag, startPoint x: 54, startPoint y: 45, endPoint x: 0, endPoint y: 42, distance: 53.6
click at [0, 42] on div "ID 1818 [DSST]🎽Gestão Equipas [VMO] Completed Title 31 / 128 Compra de Máquinas…" at bounding box center [375, 207] width 751 height 415
type input "Procedimento| Máquinas de Etiquetas"
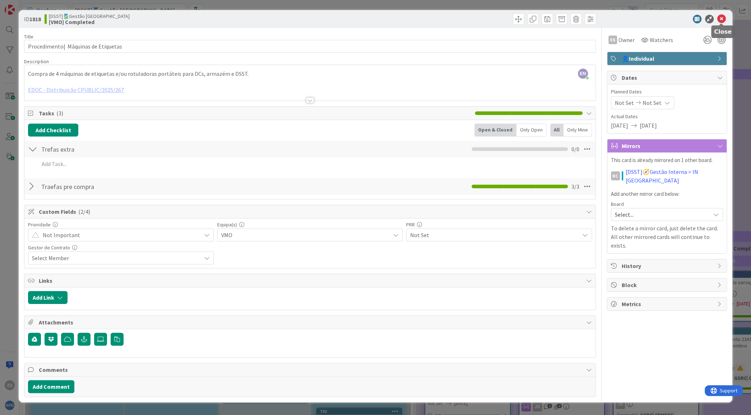
click at [722, 20] on icon at bounding box center [721, 19] width 9 height 9
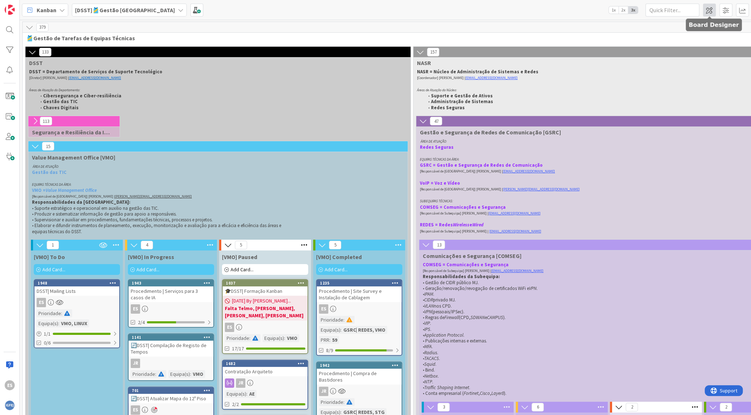
click at [707, 12] on span at bounding box center [709, 10] width 13 height 13
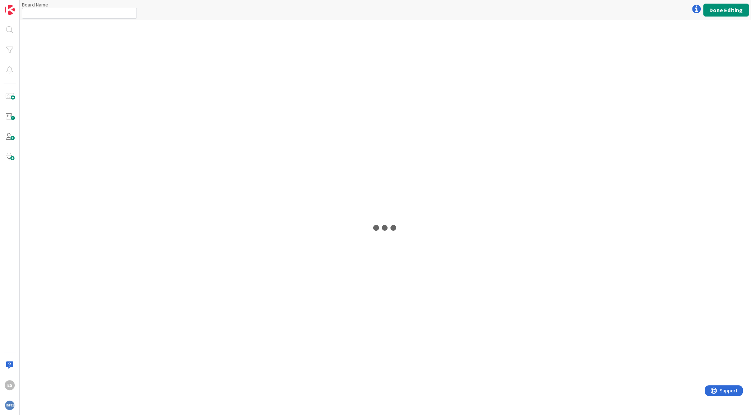
type input "[DSST]🎽Gestão [GEOGRAPHIC_DATA]"
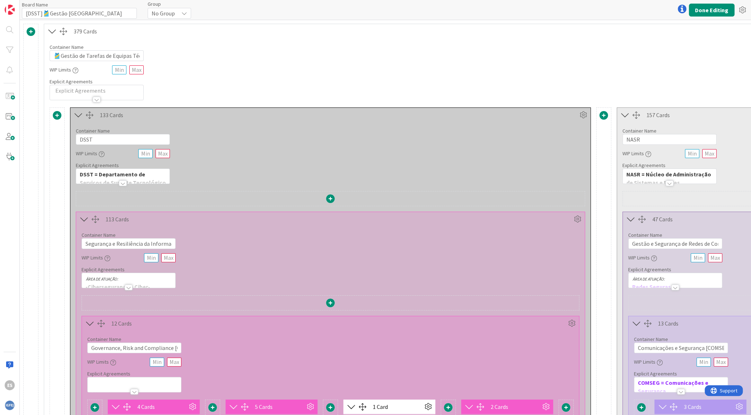
click at [84, 92] on p at bounding box center [97, 91] width 86 height 8
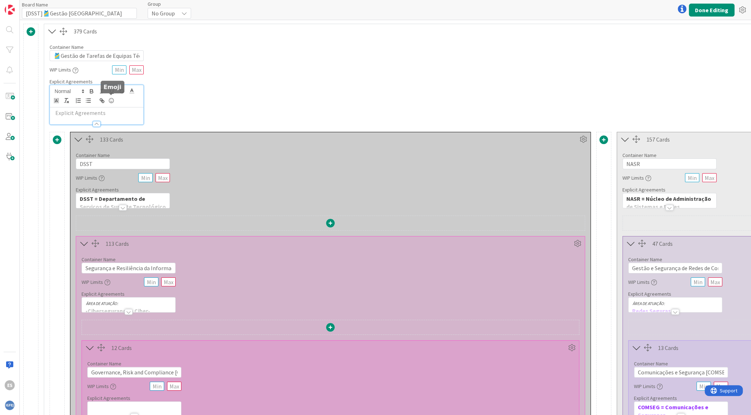
click at [112, 99] on icon at bounding box center [111, 101] width 9 height 10
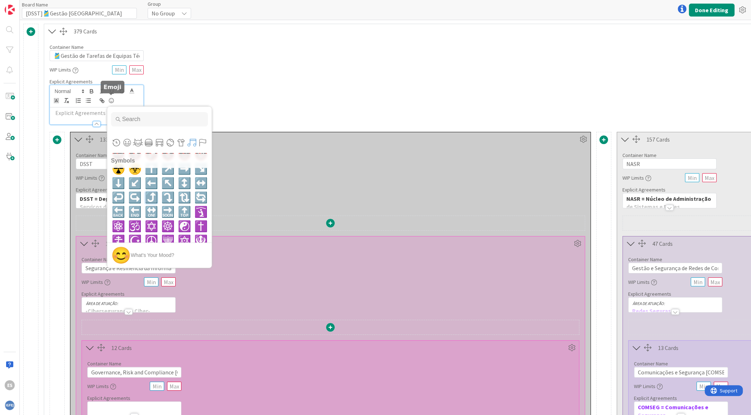
scroll to position [3627, 0]
click at [193, 198] on span "🔄" at bounding box center [201, 198] width 17 height 14
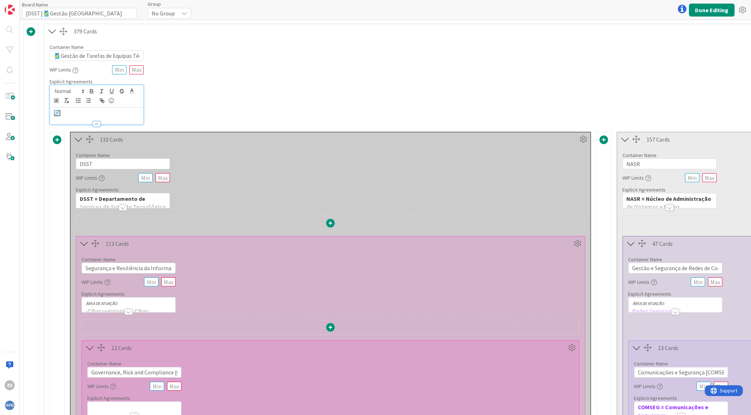
click at [55, 112] on p "🔄" at bounding box center [97, 113] width 86 height 8
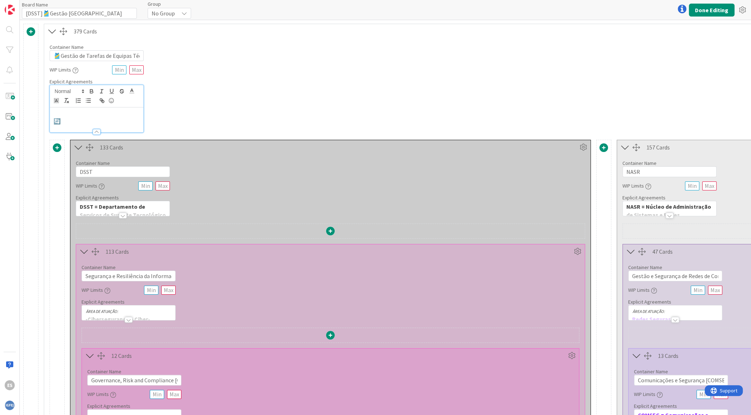
click at [69, 112] on p at bounding box center [97, 113] width 86 height 8
drag, startPoint x: 87, startPoint y: 112, endPoint x: 35, endPoint y: 114, distance: 51.8
click at [91, 88] on icon "button" at bounding box center [91, 91] width 6 height 6
click at [112, 91] on icon "button" at bounding box center [111, 91] width 6 height 6
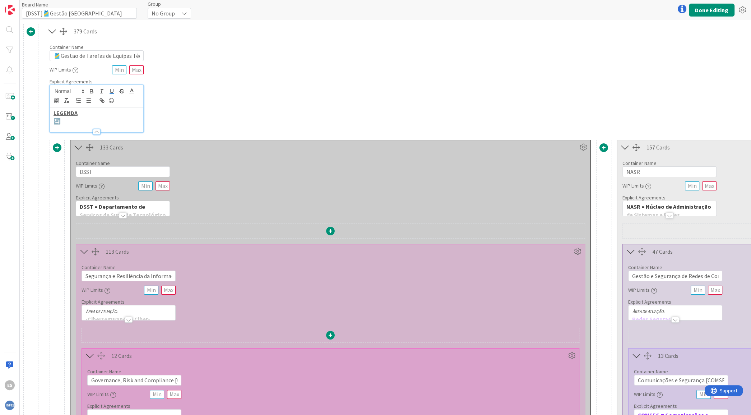
click at [82, 121] on p "🔄" at bounding box center [97, 121] width 86 height 8
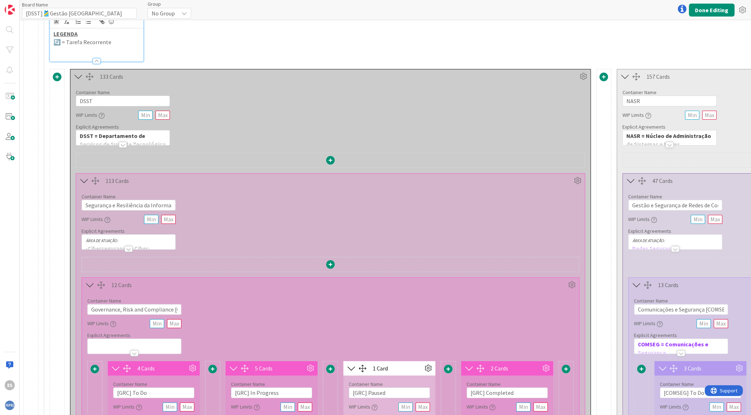
scroll to position [0, 0]
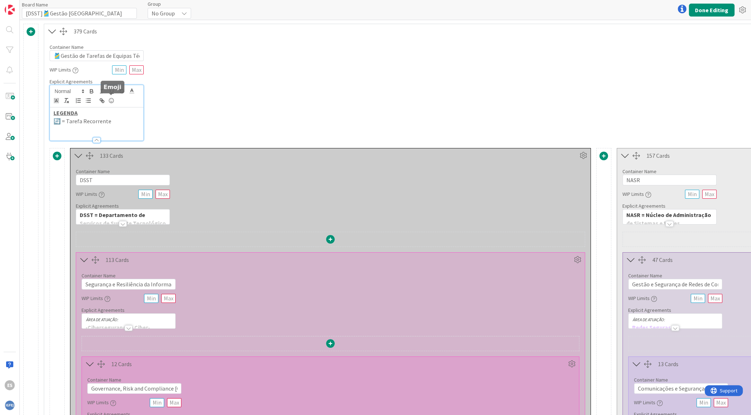
click at [112, 100] on icon at bounding box center [111, 101] width 9 height 10
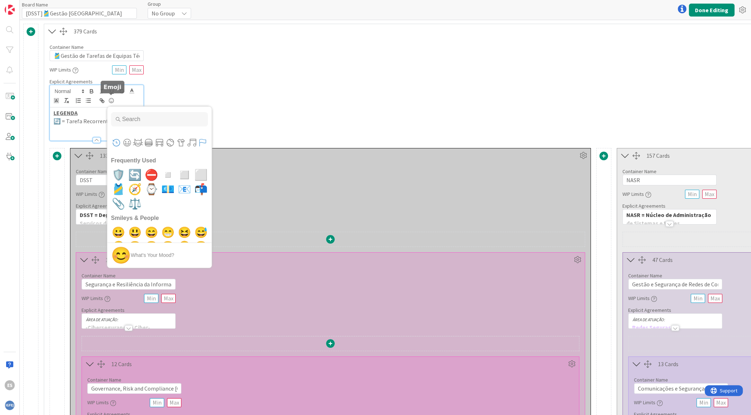
click at [201, 142] on button "Flags" at bounding box center [202, 142] width 11 height 11
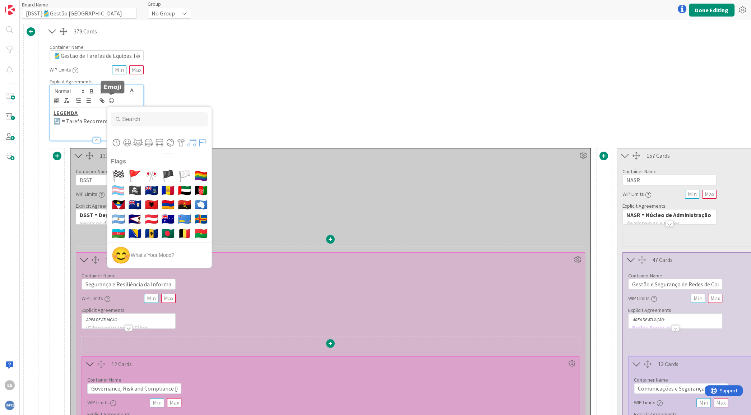
click at [190, 141] on button "Symbols" at bounding box center [191, 142] width 11 height 11
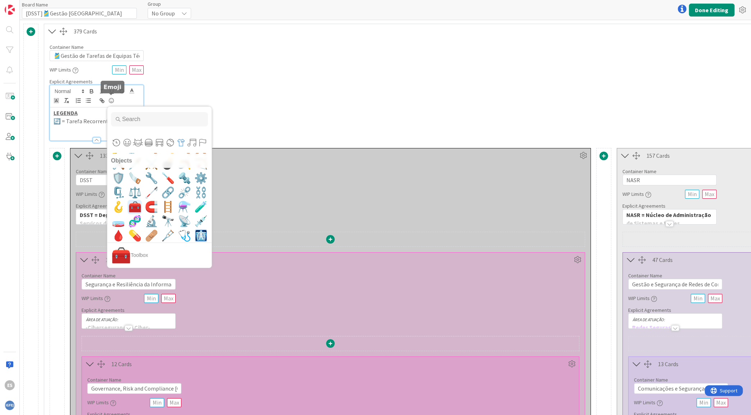
scroll to position [3387, 0]
click at [137, 211] on span "🧰" at bounding box center [134, 208] width 17 height 14
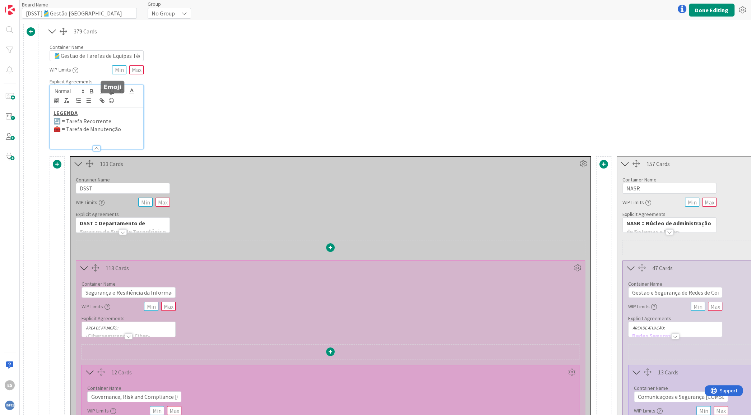
click at [112, 101] on icon at bounding box center [111, 101] width 9 height 10
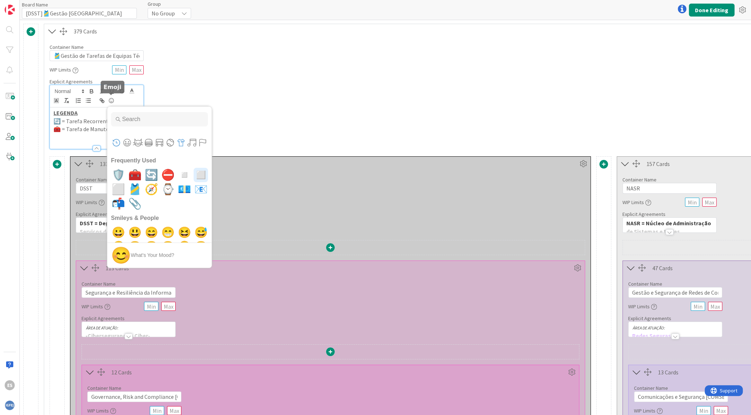
click at [182, 144] on button "Objects" at bounding box center [181, 142] width 11 height 11
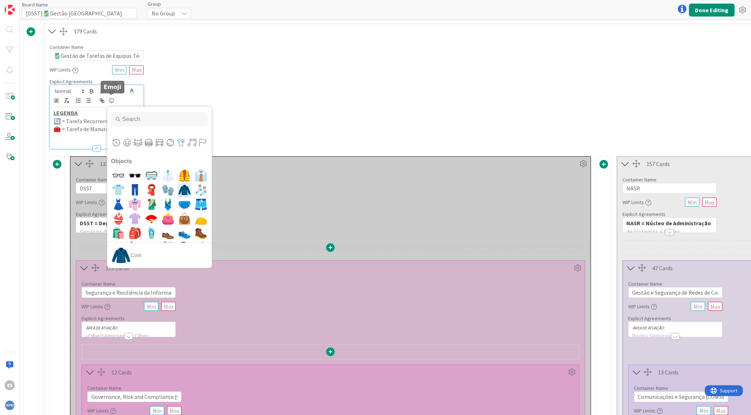
scroll to position [2932, 0]
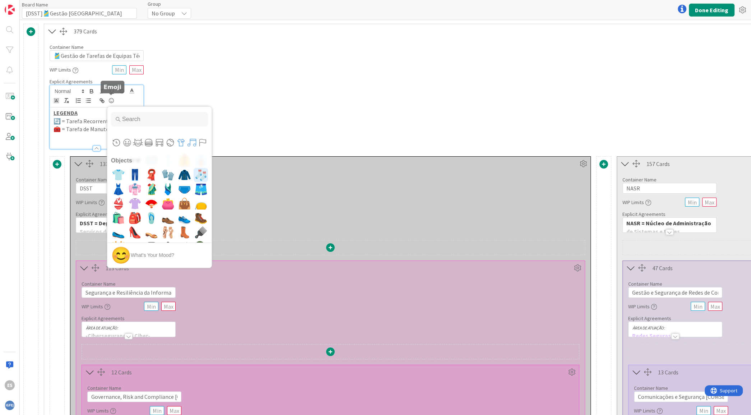
click at [193, 143] on button "Symbols" at bounding box center [191, 142] width 11 height 11
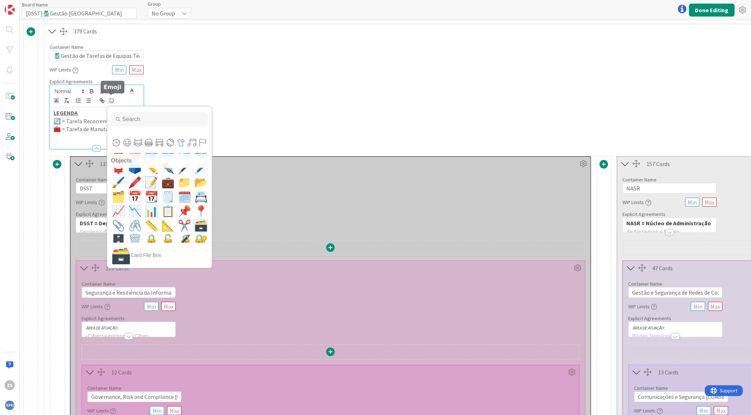
scroll to position [3275, 0]
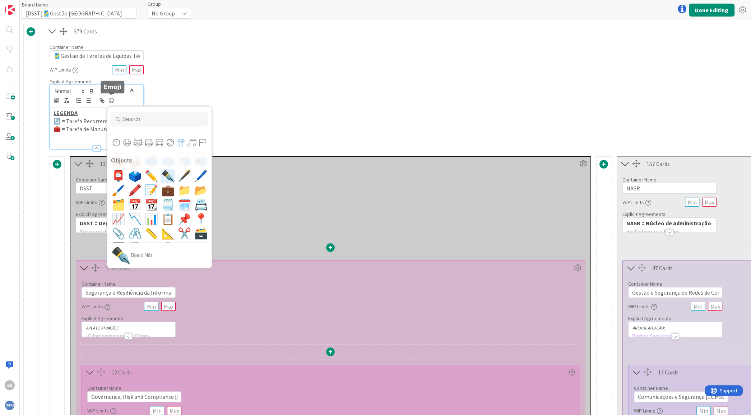
click at [161, 176] on span "✒️" at bounding box center [168, 176] width 17 height 14
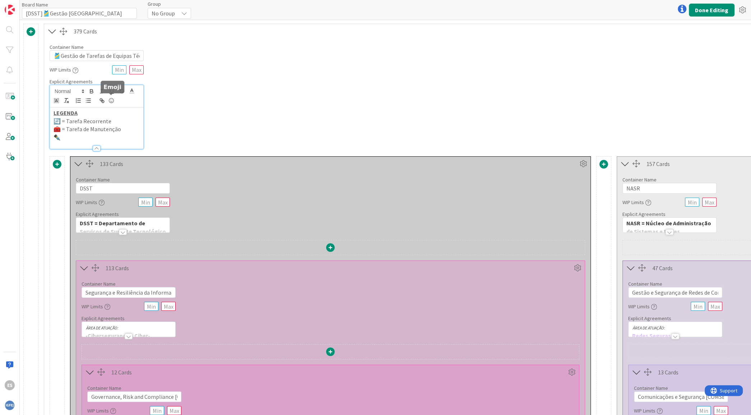
click at [112, 99] on icon at bounding box center [111, 101] width 9 height 10
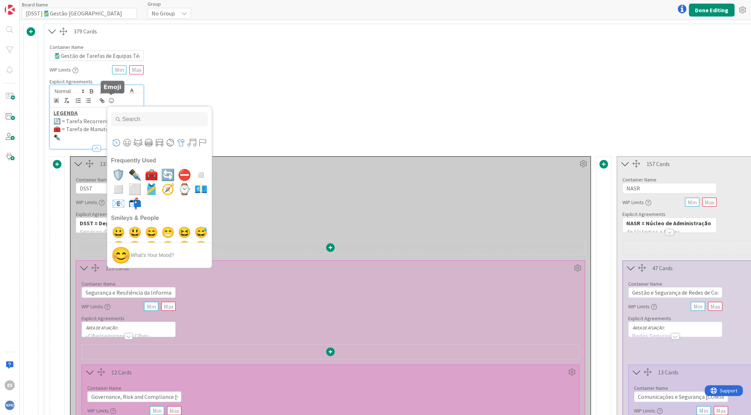
click at [183, 145] on button "Objects" at bounding box center [181, 142] width 11 height 11
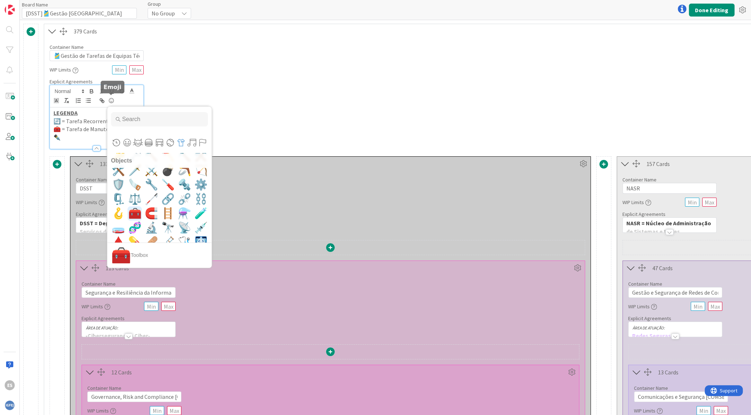
scroll to position [3381, 0]
click at [75, 134] on p "✒️" at bounding box center [97, 137] width 86 height 8
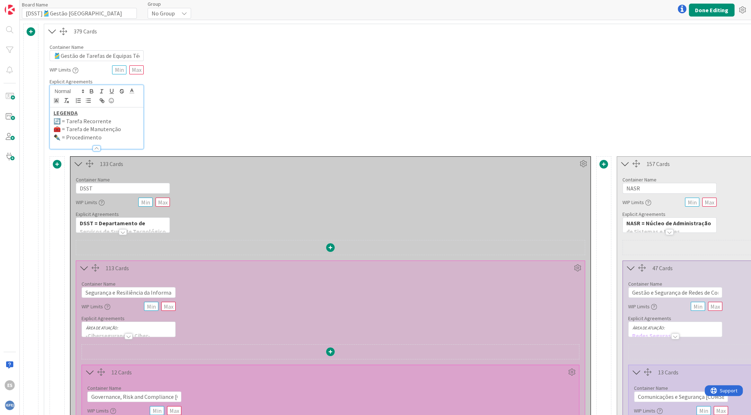
click at [66, 131] on p "🧰 = Tarefa de Manutenção" at bounding box center [97, 129] width 86 height 8
drag, startPoint x: 66, startPoint y: 137, endPoint x: 60, endPoint y: 117, distance: 21.0
click at [60, 117] on div "LEGENDA 🔄 = Tarefa Recorrente 🧰 = Tarefa de Manutenção ✒️ = Procedimento" at bounding box center [96, 127] width 93 height 41
click at [66, 139] on p "✒️ = Procedimento" at bounding box center [97, 137] width 86 height 8
click at [704, 11] on button "Done Editing" at bounding box center [712, 10] width 46 height 13
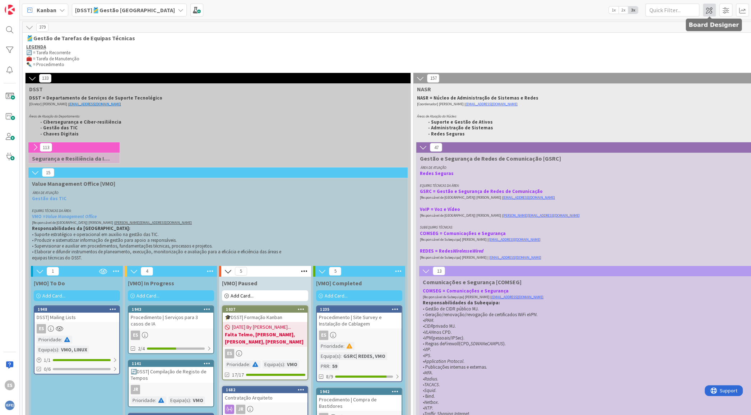
click at [712, 8] on span at bounding box center [709, 10] width 13 height 13
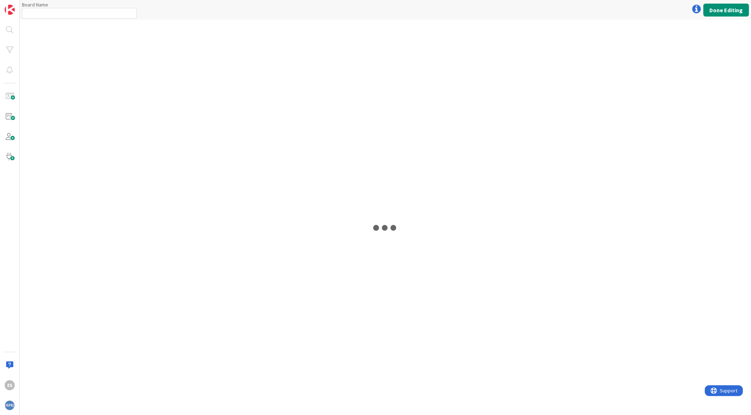
type input "[DSST]🎽Gestão [GEOGRAPHIC_DATA]"
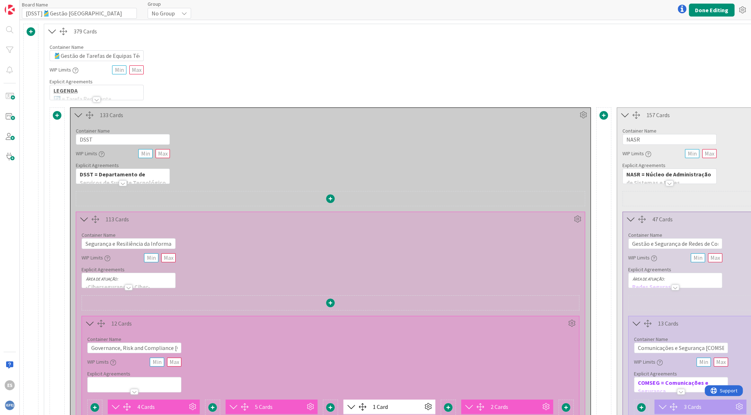
click at [94, 98] on div at bounding box center [97, 100] width 8 height 6
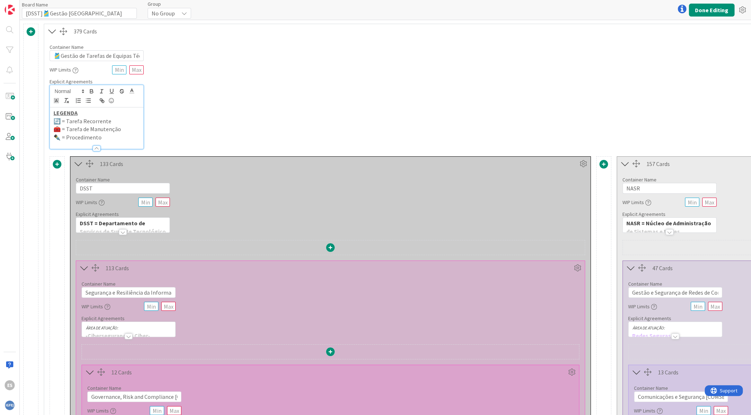
click at [55, 120] on p "🔄 = Tarefa Recorrente" at bounding box center [97, 121] width 86 height 8
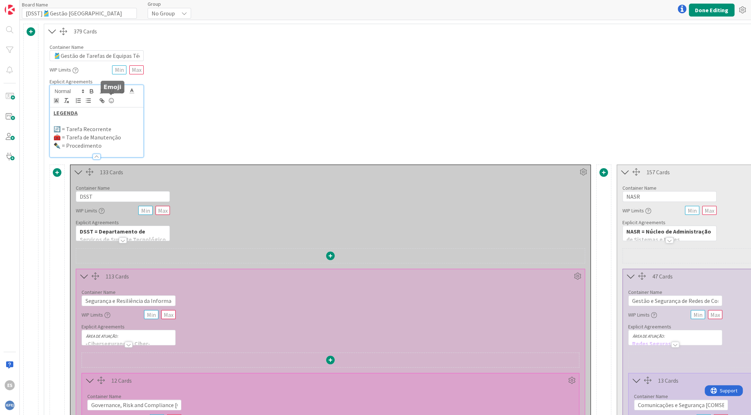
click at [110, 100] on icon at bounding box center [111, 101] width 9 height 10
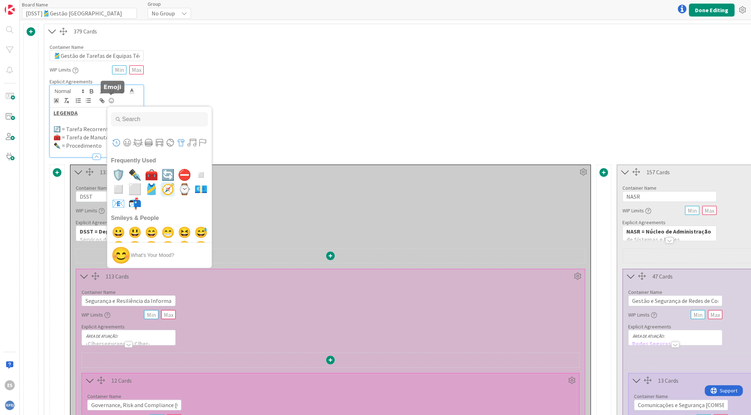
click at [183, 142] on button "Objects" at bounding box center [181, 142] width 11 height 11
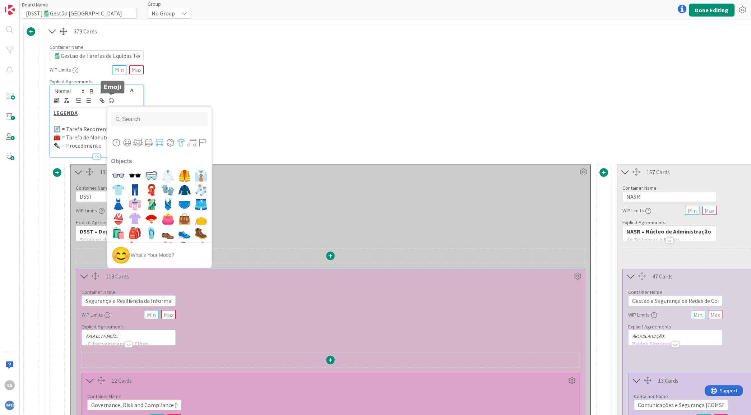
click at [159, 140] on button "Travel & Places" at bounding box center [159, 142] width 11 height 11
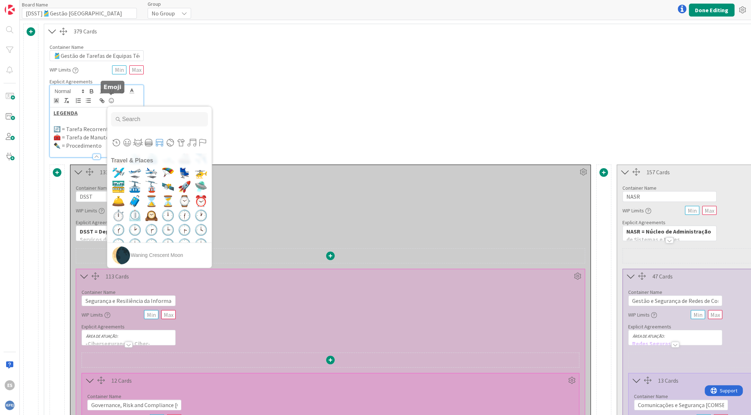
scroll to position [2432, 0]
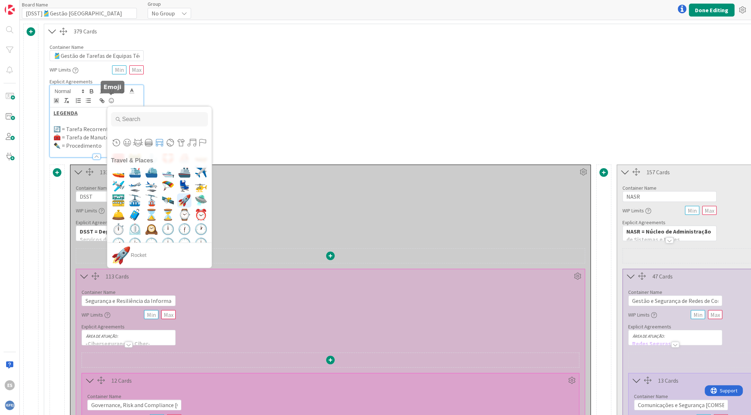
click at [176, 195] on span "🚀" at bounding box center [184, 200] width 17 height 14
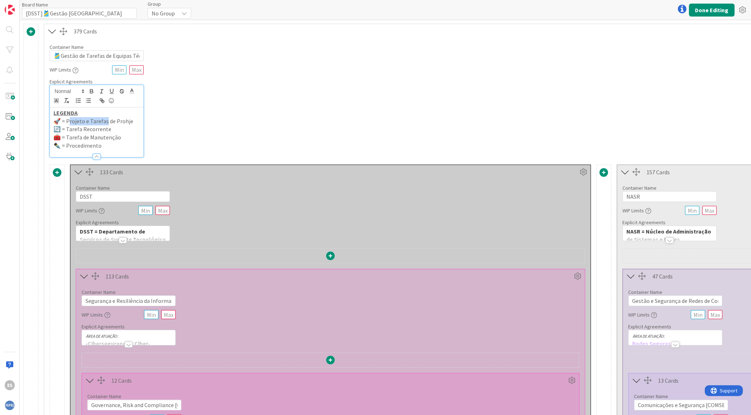
drag, startPoint x: 68, startPoint y: 122, endPoint x: 107, endPoint y: 123, distance: 38.5
click at [107, 123] on p "🚀 = Projeto e Tarefas de Prohje" at bounding box center [97, 121] width 86 height 8
click at [111, 121] on p "🚀 = Atividades de Prohje" at bounding box center [97, 121] width 86 height 8
click at [138, 119] on p "🚀 = Atividades de Proje" at bounding box center [97, 121] width 86 height 8
drag, startPoint x: 80, startPoint y: 129, endPoint x: 68, endPoint y: 130, distance: 13.0
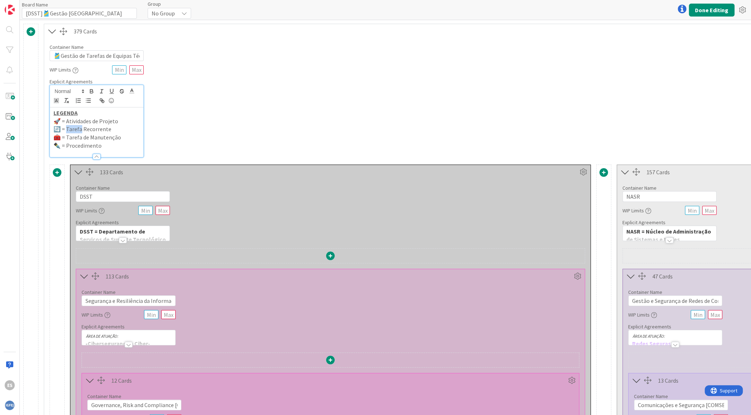
click at [68, 130] on p "🔄 = Tarefa Recorrente" at bounding box center [97, 129] width 86 height 8
drag, startPoint x: 82, startPoint y: 137, endPoint x: 67, endPoint y: 136, distance: 14.8
click at [67, 136] on p "🧰 = Tarefa de Manutenção" at bounding box center [97, 137] width 86 height 8
click at [67, 144] on p "✒️ = Procedimento" at bounding box center [97, 146] width 86 height 8
click at [134, 146] on p "✒️ = Atividade de Procedimento" at bounding box center [97, 146] width 86 height 8
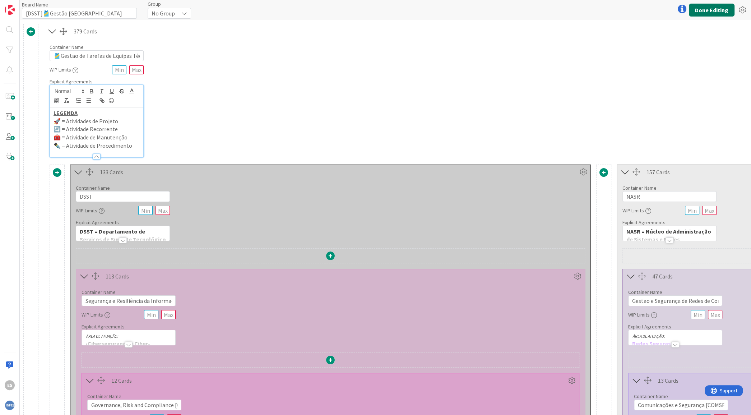
click at [700, 11] on button "Done Editing" at bounding box center [712, 10] width 46 height 13
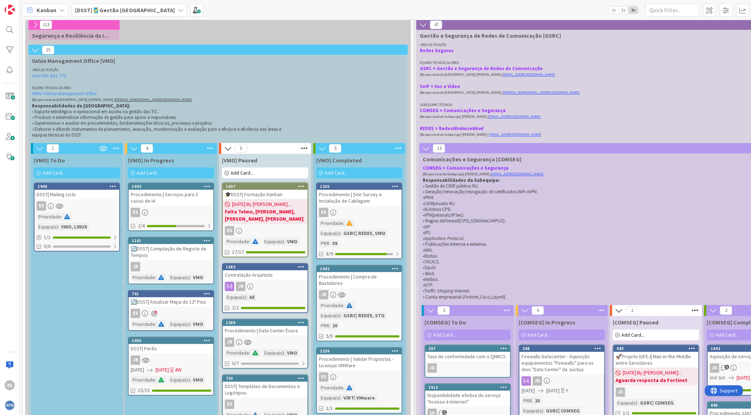
scroll to position [129, 0]
click at [81, 197] on div "DSST| Mailing Lists" at bounding box center [76, 194] width 85 height 9
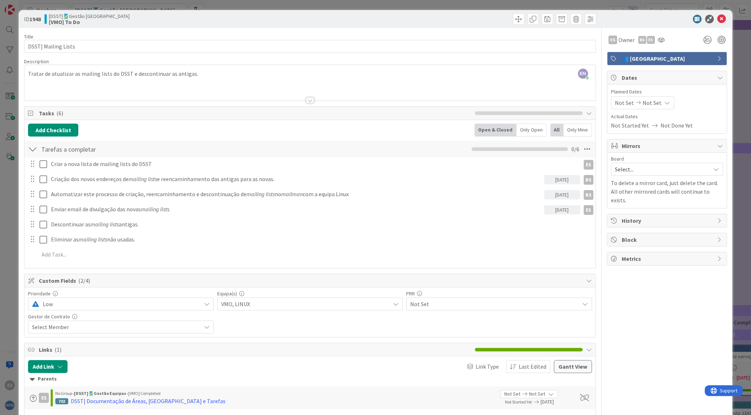
scroll to position [102, 0]
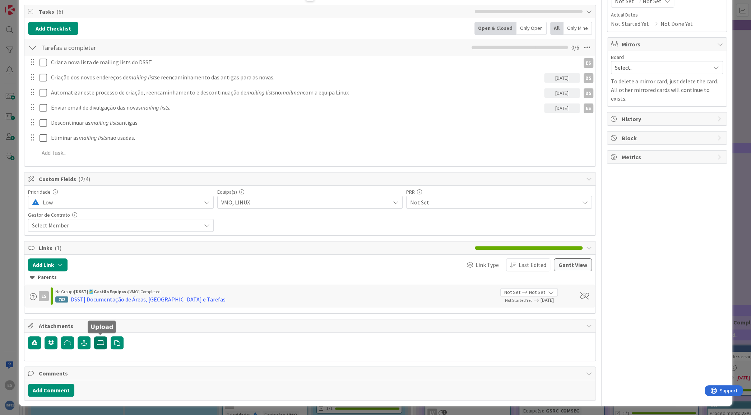
click at [98, 343] on icon at bounding box center [100, 343] width 7 height 6
click at [94, 336] on input "file" at bounding box center [94, 336] width 0 height 0
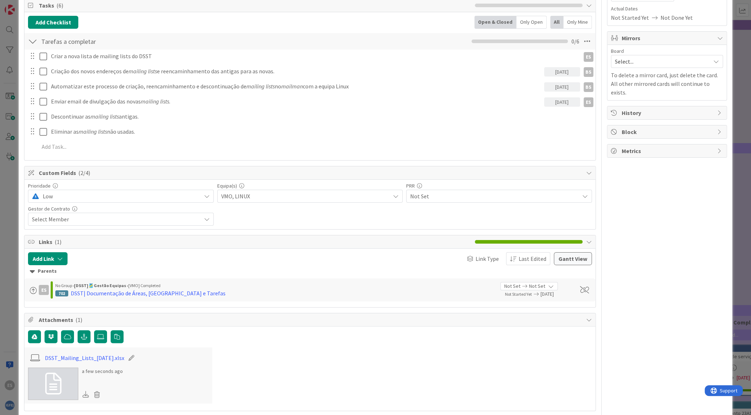
scroll to position [0, 0]
